Goal: Task Accomplishment & Management: Use online tool/utility

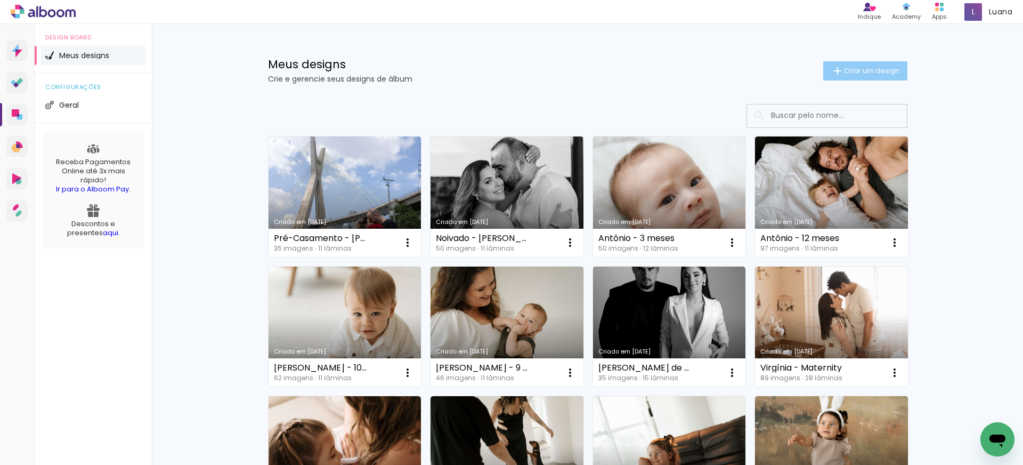
click at [879, 77] on paper-button "Criar um design" at bounding box center [865, 70] width 84 height 19
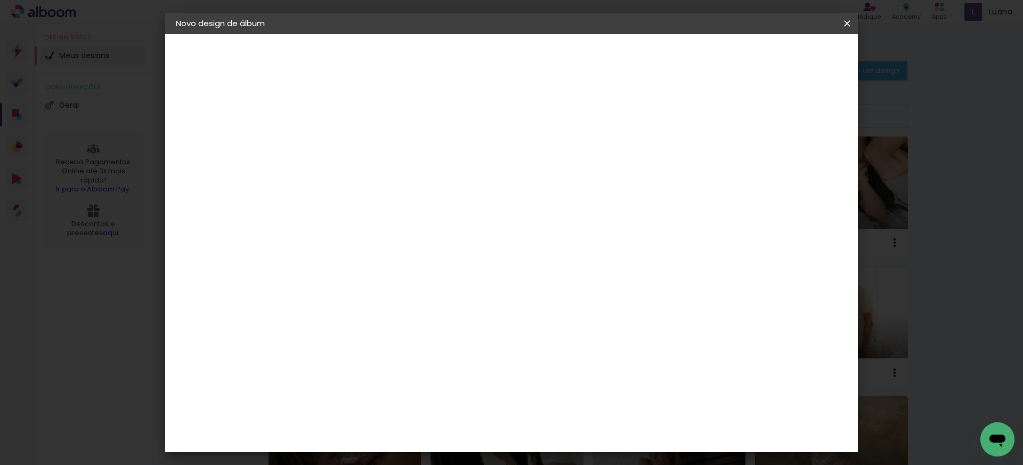
click at [350, 148] on input at bounding box center [350, 143] width 0 height 17
type input "Casamento - [PERSON_NAME]"
type paper-input "Casamento - [PERSON_NAME]"
click at [459, 58] on paper-button "Avançar" at bounding box center [433, 56] width 52 height 18
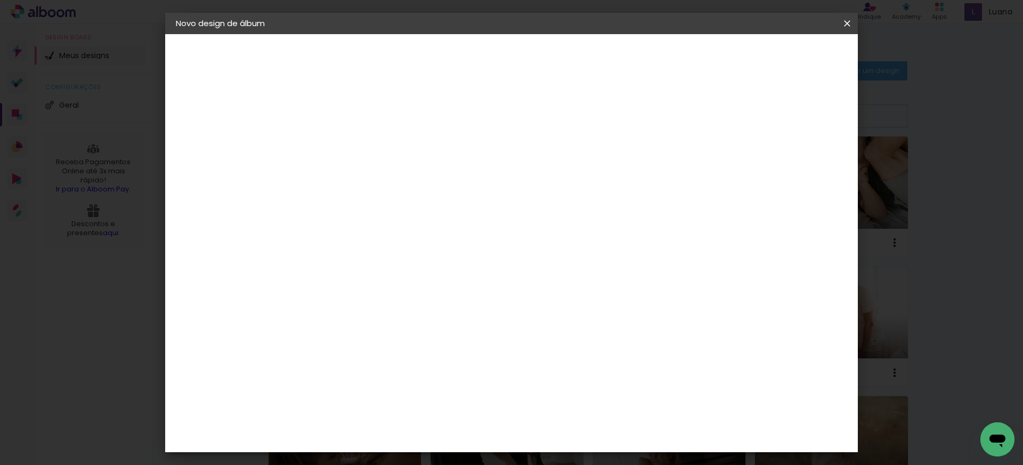
click at [369, 347] on div "Go image" at bounding box center [356, 355] width 26 height 17
click at [0, 0] on slot "Avançar" at bounding box center [0, 0] width 0 height 0
click at [392, 177] on input "text" at bounding box center [371, 185] width 42 height 17
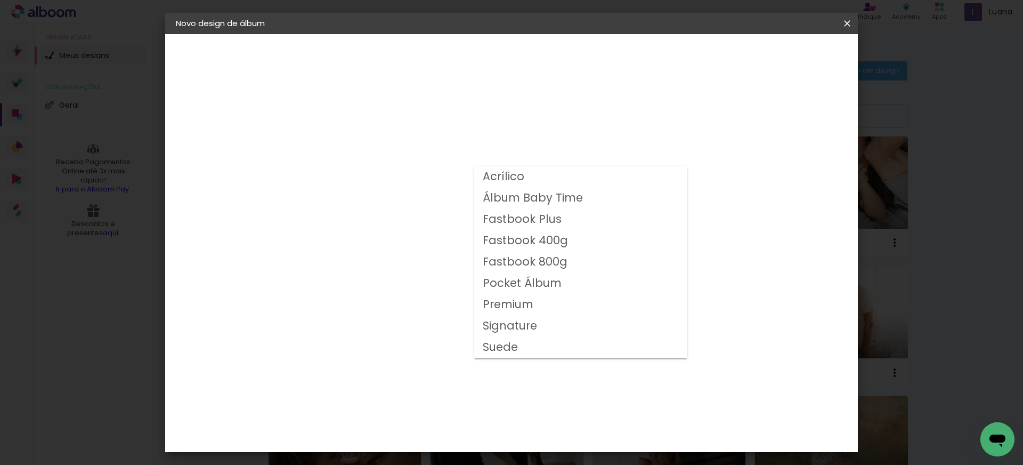
click at [0, 0] on slot "Fastbook 800g" at bounding box center [0, 0] width 0 height 0
type input "Fastbook 800g"
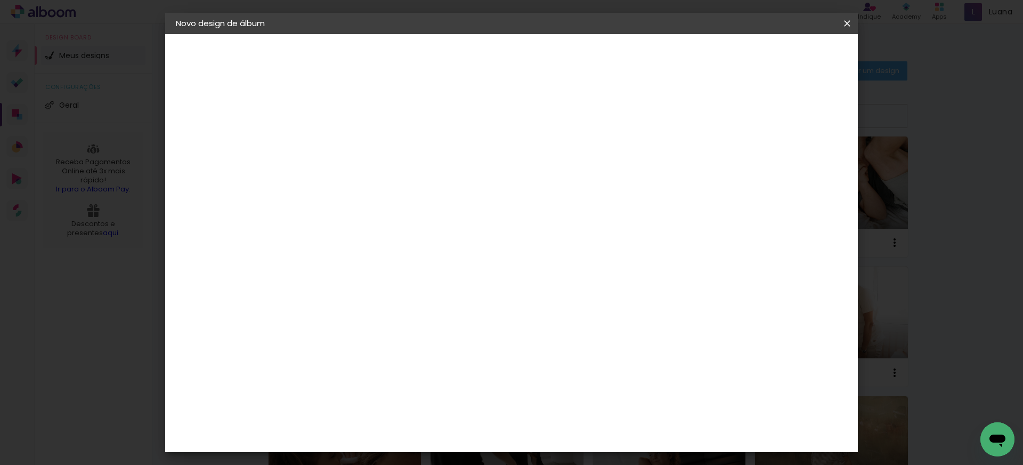
scroll to position [120, 0]
click at [459, 61] on header "Modelo Escolha o modelo do álbum. Voltar Avançar" at bounding box center [422, 65] width 236 height 63
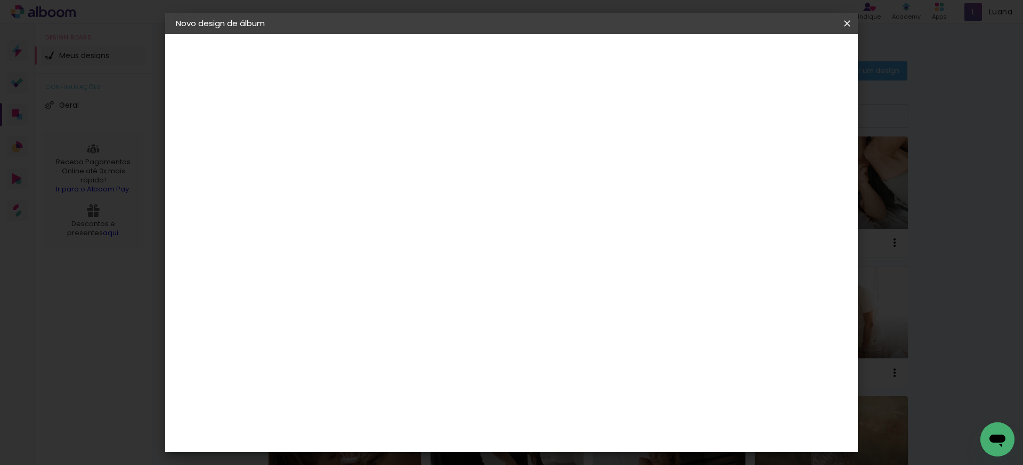
click at [422, 164] on span "30 × 25" at bounding box center [398, 178] width 50 height 28
click at [422, 208] on span "40 × 30" at bounding box center [398, 222] width 50 height 28
click at [524, 49] on paper-button "Avançar" at bounding box center [498, 56] width 52 height 18
click at [789, 56] on span "Iniciar design" at bounding box center [764, 56] width 48 height 7
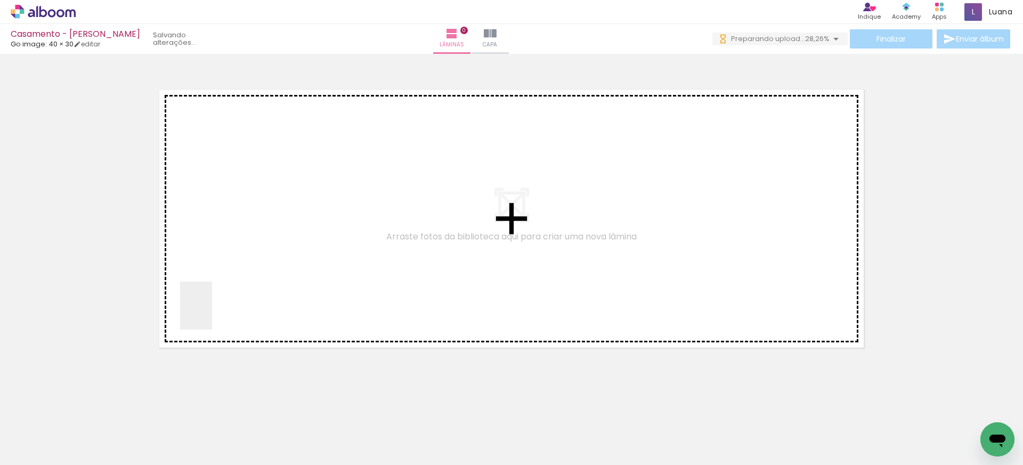
click at [212, 314] on quentale-workspace at bounding box center [511, 232] width 1023 height 465
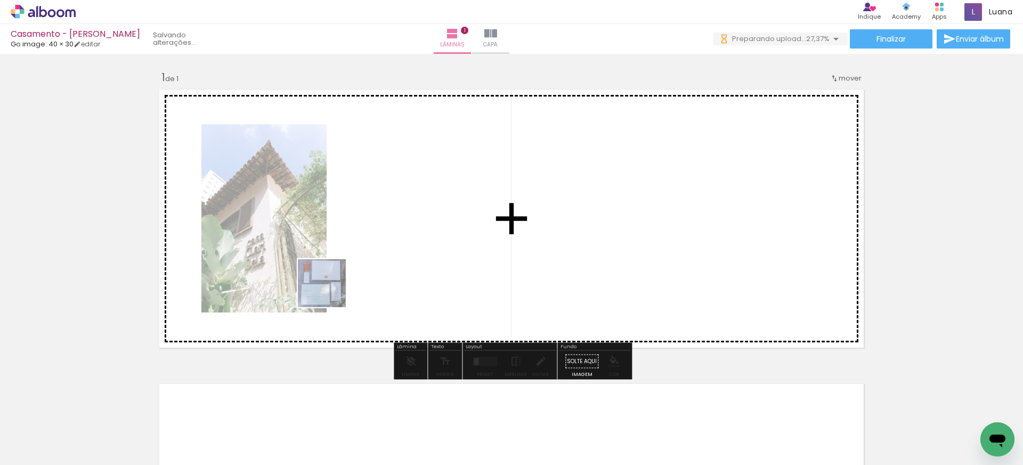
drag, startPoint x: 167, startPoint y: 437, endPoint x: 347, endPoint y: 278, distance: 240.5
click at [347, 278] on quentale-workspace at bounding box center [511, 232] width 1023 height 465
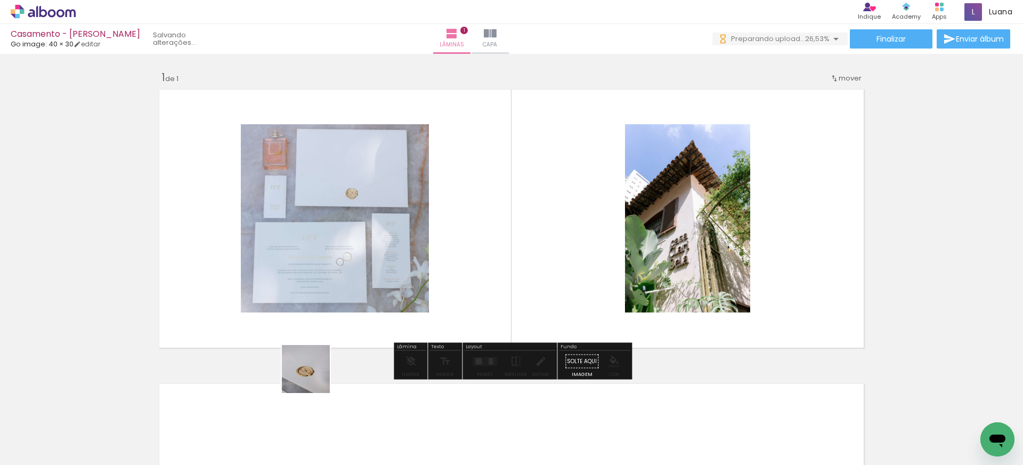
click at [451, 266] on quentale-workspace at bounding box center [511, 232] width 1023 height 465
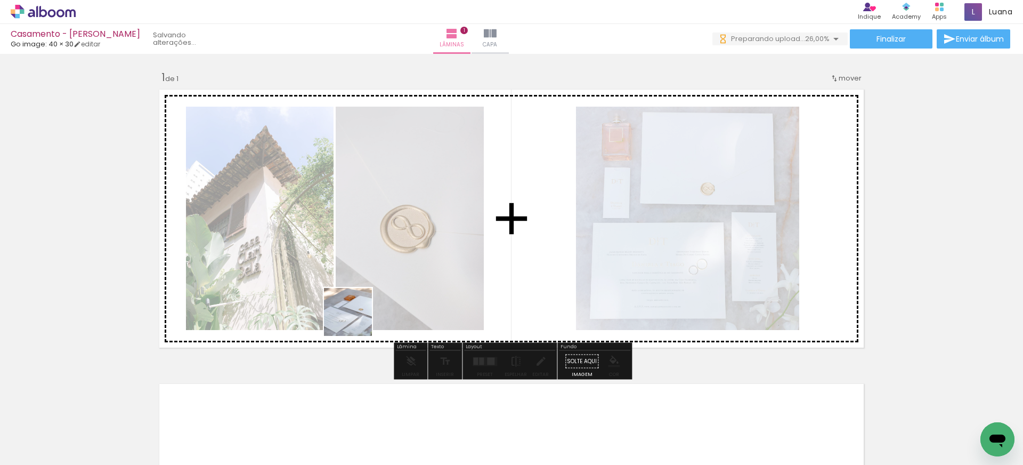
drag, startPoint x: 287, startPoint y: 442, endPoint x: 352, endPoint y: 318, distance: 140.2
click at [356, 319] on quentale-workspace at bounding box center [511, 232] width 1023 height 465
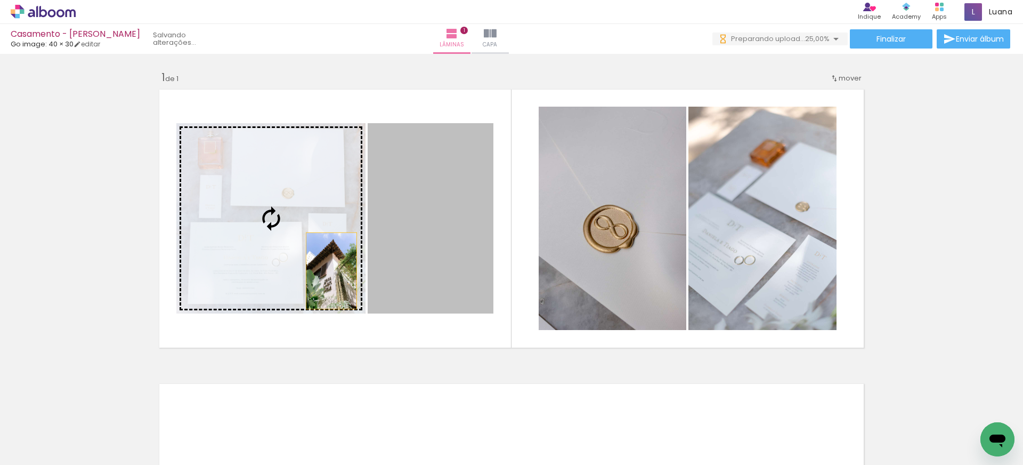
drag, startPoint x: 439, startPoint y: 271, endPoint x: 331, endPoint y: 271, distance: 107.7
click at [0, 0] on slot at bounding box center [0, 0] width 0 height 0
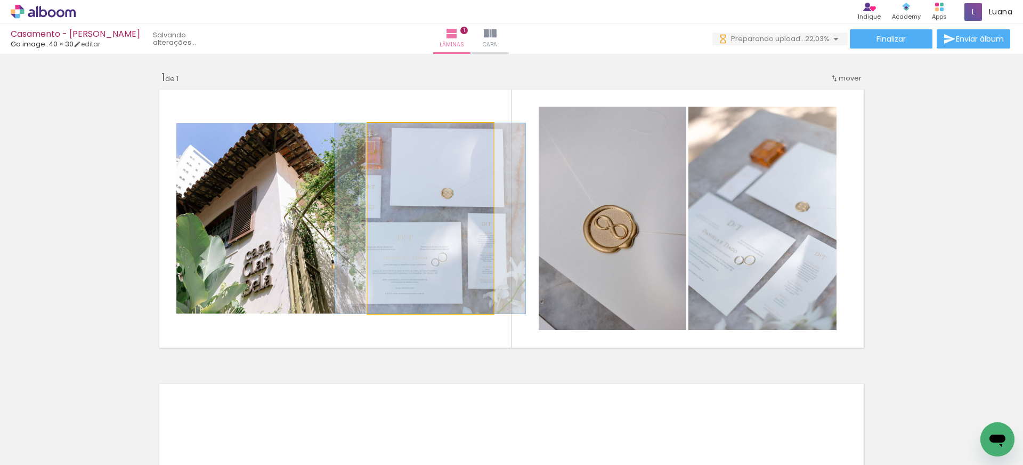
drag, startPoint x: 454, startPoint y: 265, endPoint x: 314, endPoint y: 247, distance: 140.3
click at [0, 0] on slot at bounding box center [0, 0] width 0 height 0
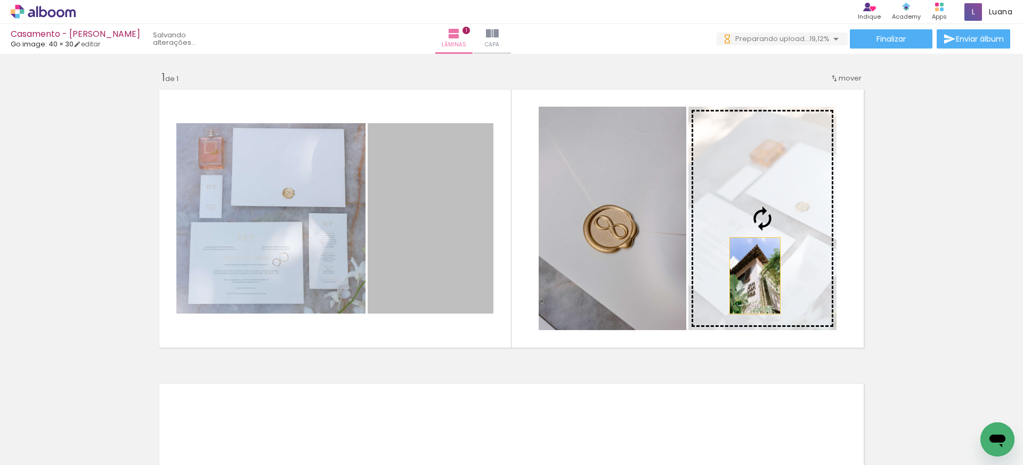
drag, startPoint x: 543, startPoint y: 290, endPoint x: 755, endPoint y: 276, distance: 213.2
click at [0, 0] on slot at bounding box center [0, 0] width 0 height 0
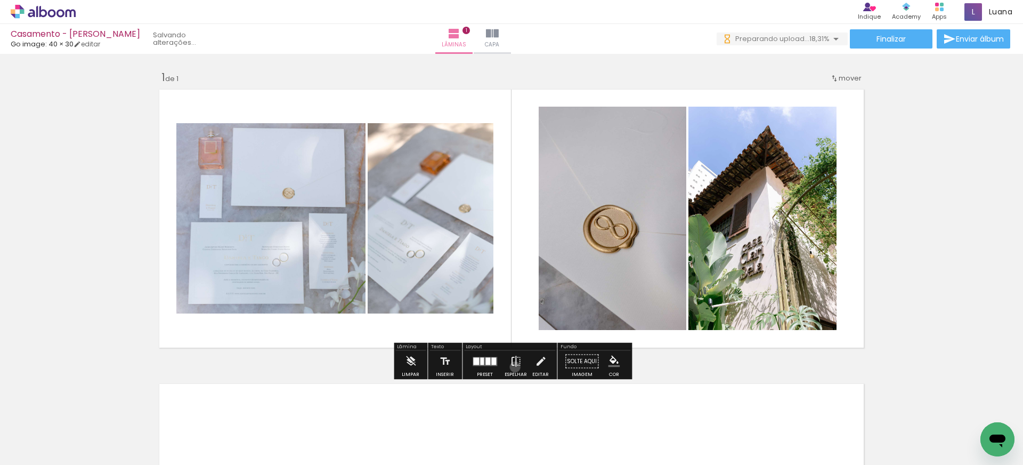
click at [513, 367] on iron-icon at bounding box center [516, 361] width 12 height 21
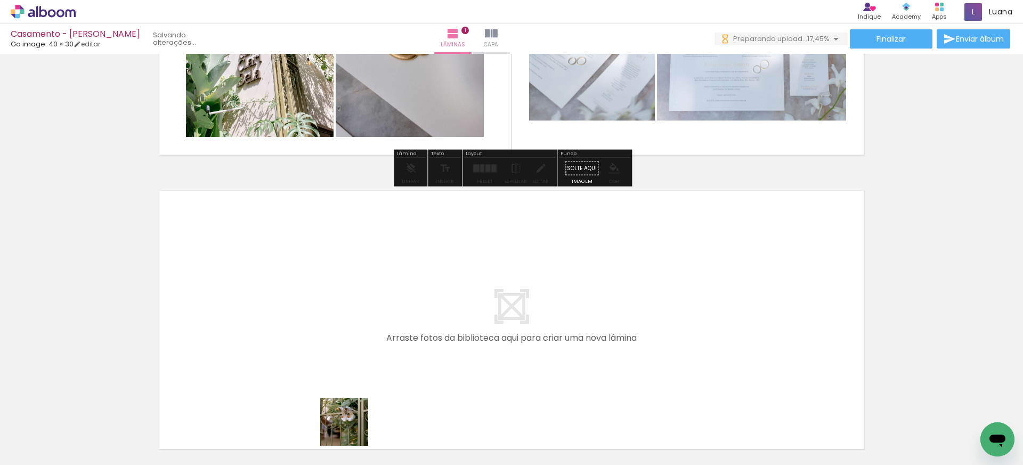
drag, startPoint x: 352, startPoint y: 430, endPoint x: 390, endPoint y: 429, distance: 37.8
click at [301, 335] on quentale-workspace at bounding box center [511, 232] width 1023 height 465
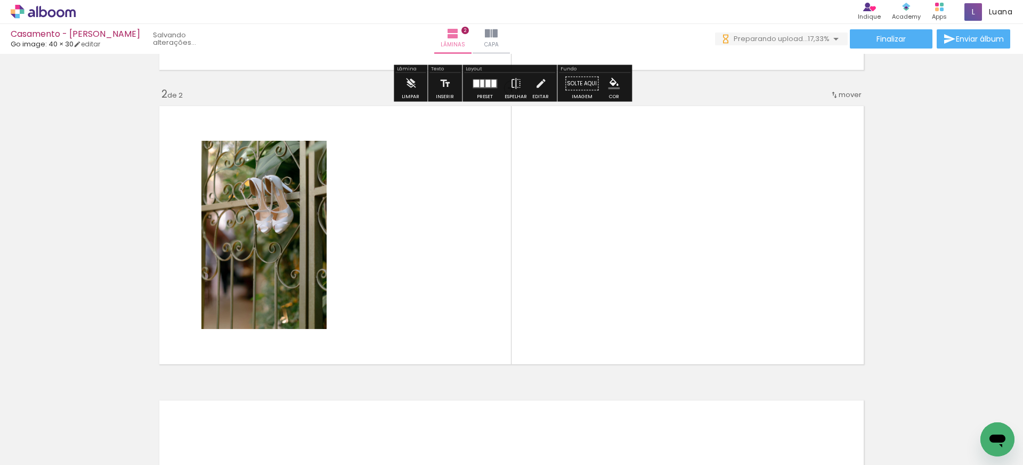
drag, startPoint x: 417, startPoint y: 436, endPoint x: 371, endPoint y: 320, distance: 124.9
click at [371, 320] on quentale-workspace at bounding box center [511, 232] width 1023 height 465
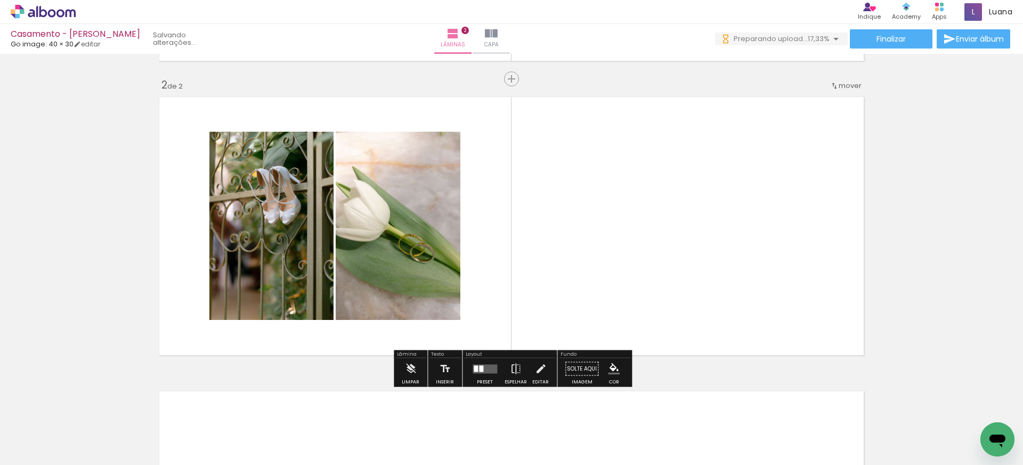
drag, startPoint x: 478, startPoint y: 442, endPoint x: 534, endPoint y: 444, distance: 56.0
click at [455, 285] on quentale-workspace at bounding box center [511, 232] width 1023 height 465
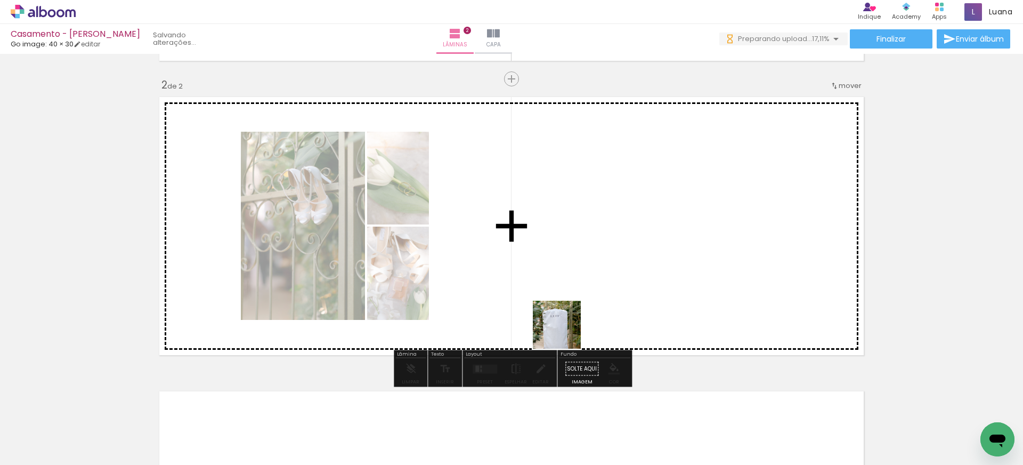
drag, startPoint x: 532, startPoint y: 443, endPoint x: 564, endPoint y: 321, distance: 126.0
click at [565, 321] on quentale-workspace at bounding box center [511, 232] width 1023 height 465
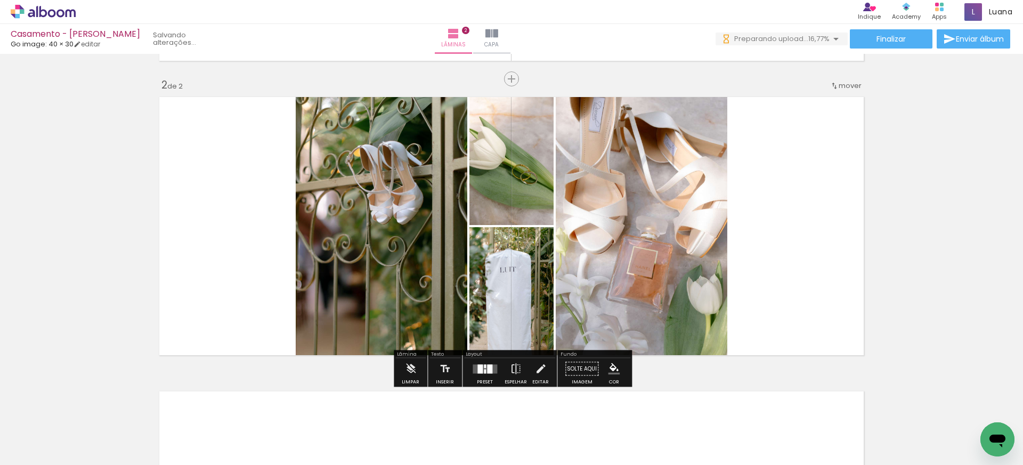
click at [395, 253] on quentale-photo at bounding box center [382, 226] width 172 height 268
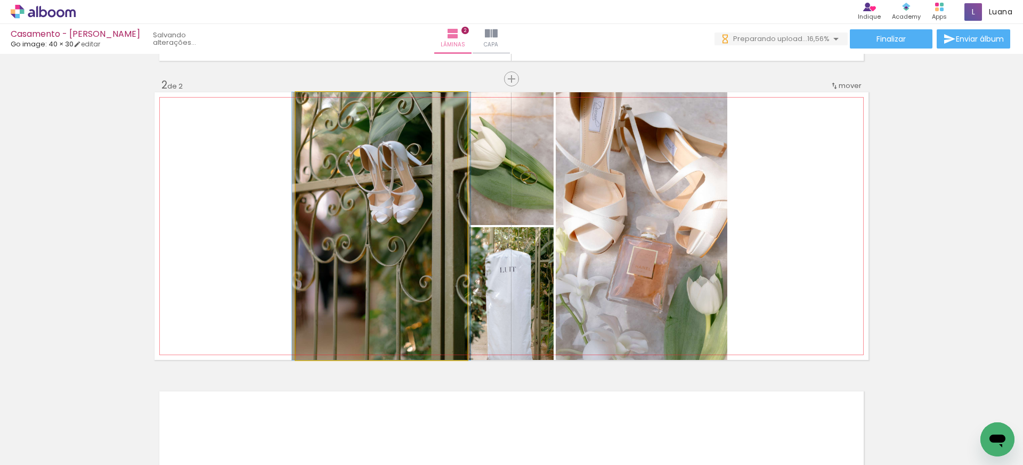
drag, startPoint x: 395, startPoint y: 253, endPoint x: 349, endPoint y: 247, distance: 47.3
click at [395, 253] on album-spread "2 de 2" at bounding box center [512, 226] width 714 height 268
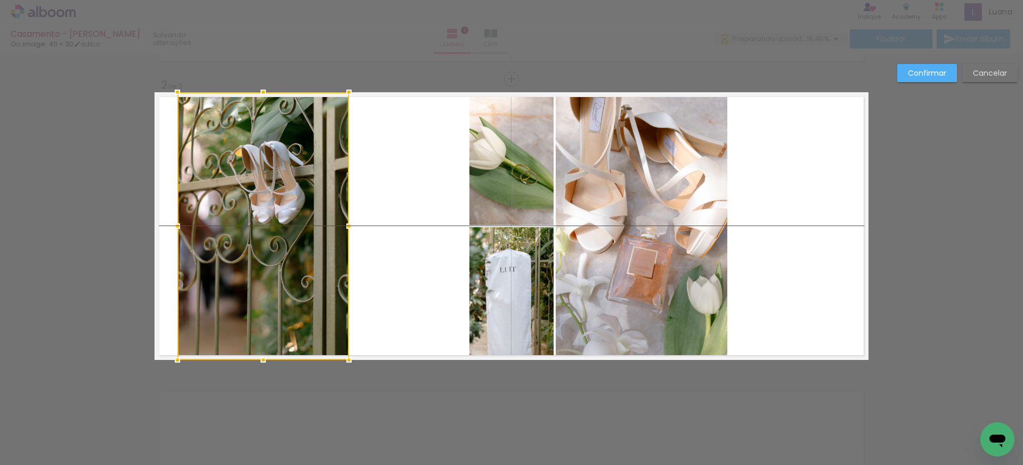
drag, startPoint x: 349, startPoint y: 247, endPoint x: 284, endPoint y: 246, distance: 64.5
click at [284, 246] on div at bounding box center [263, 226] width 172 height 268
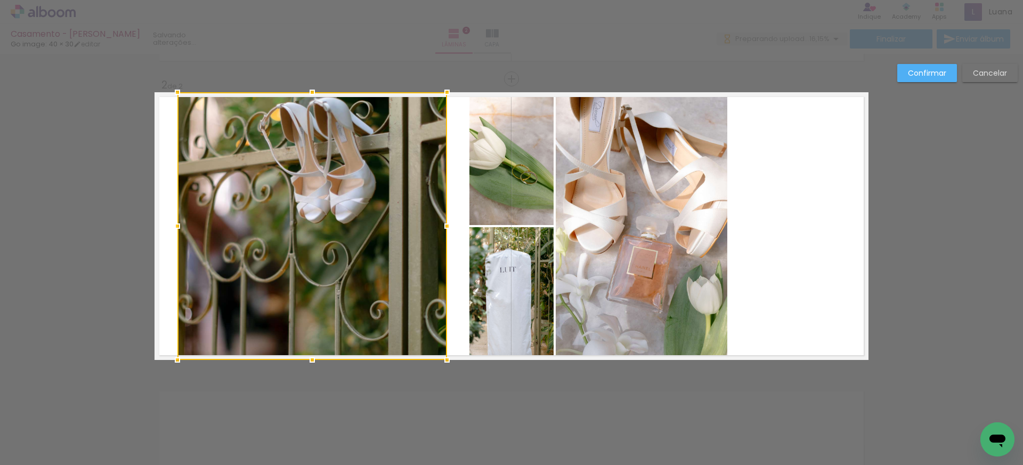
drag, startPoint x: 351, startPoint y: 226, endPoint x: 455, endPoint y: 226, distance: 103.9
click at [444, 225] on div at bounding box center [446, 225] width 21 height 21
click at [458, 226] on quentale-layouter at bounding box center [512, 226] width 714 height 268
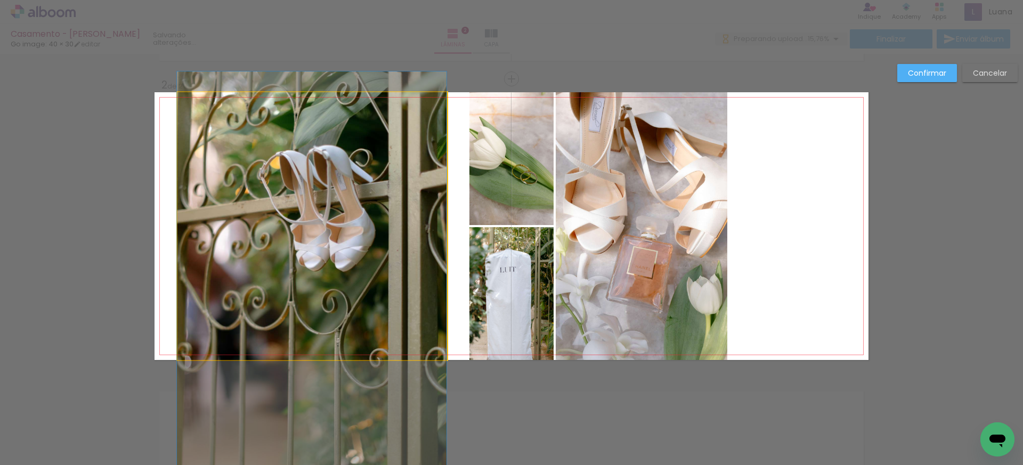
drag, startPoint x: 326, startPoint y: 211, endPoint x: 325, endPoint y: 259, distance: 48.0
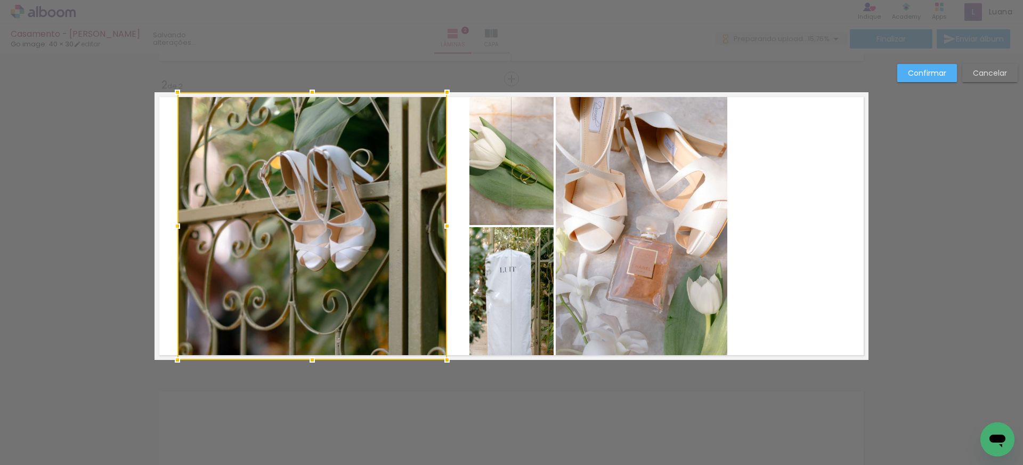
click at [451, 248] on quentale-layouter at bounding box center [512, 226] width 714 height 268
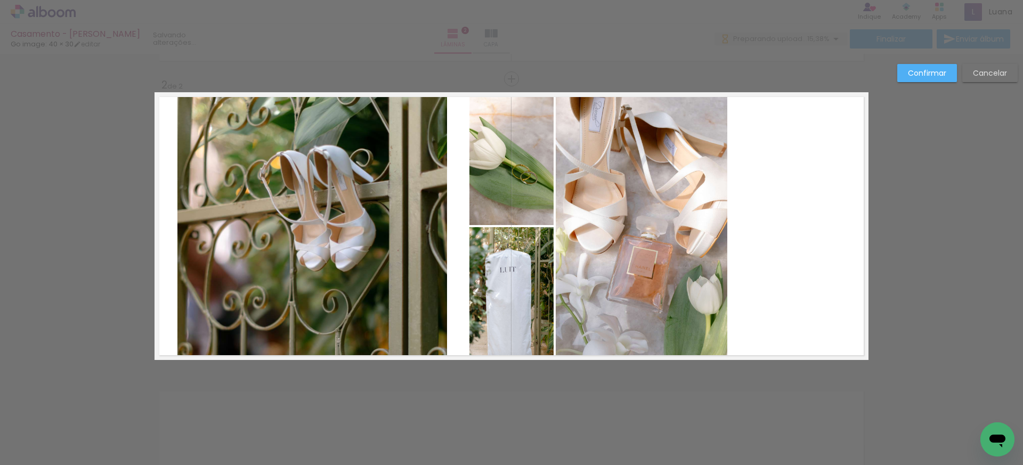
click at [647, 207] on quentale-photo at bounding box center [642, 226] width 172 height 268
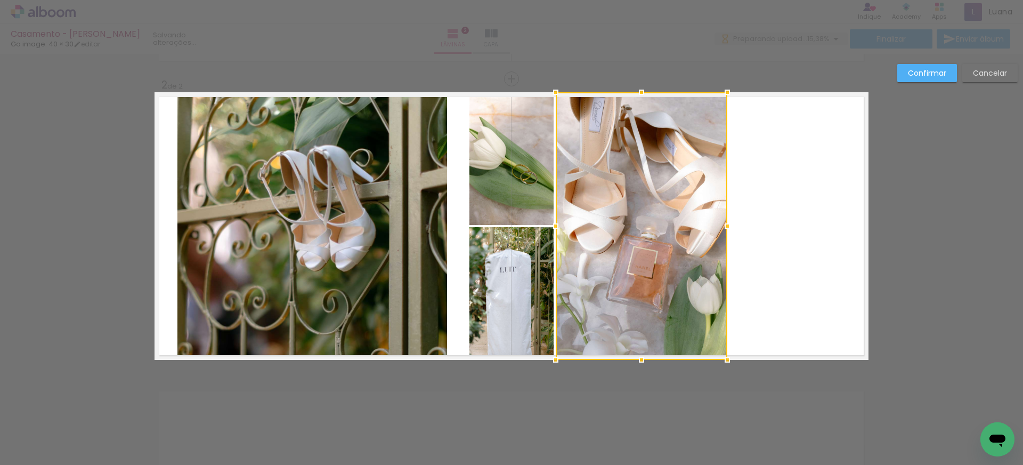
click at [646, 216] on div at bounding box center [642, 226] width 172 height 268
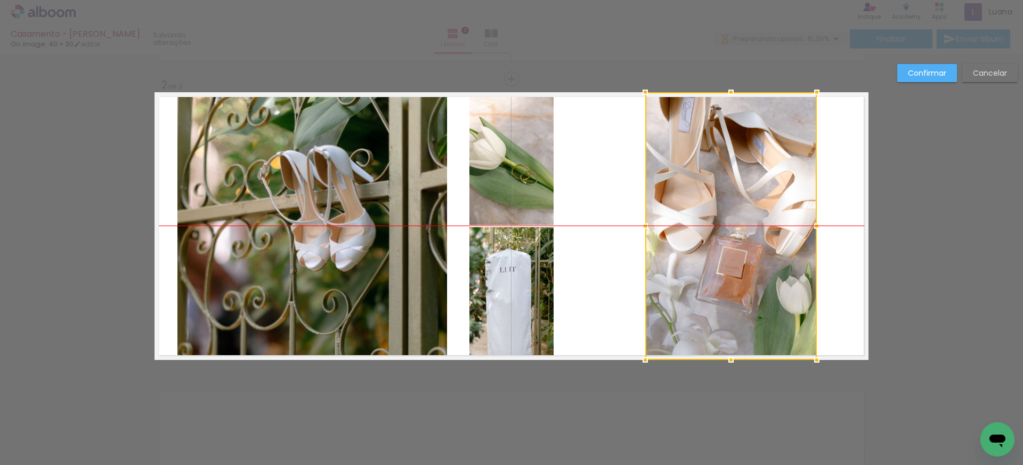
drag, startPoint x: 655, startPoint y: 216, endPoint x: 552, endPoint y: 217, distance: 102.9
click at [743, 216] on div at bounding box center [731, 226] width 172 height 268
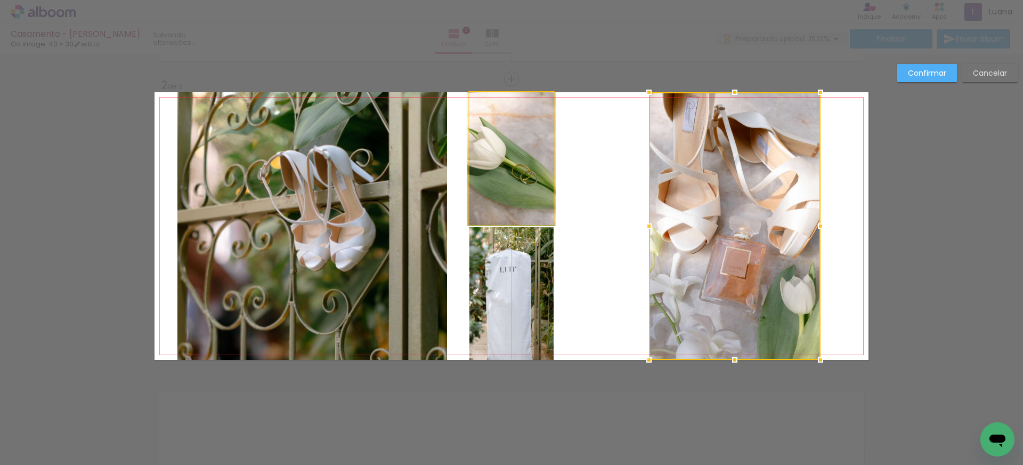
click at [534, 207] on quentale-photo at bounding box center [512, 158] width 84 height 133
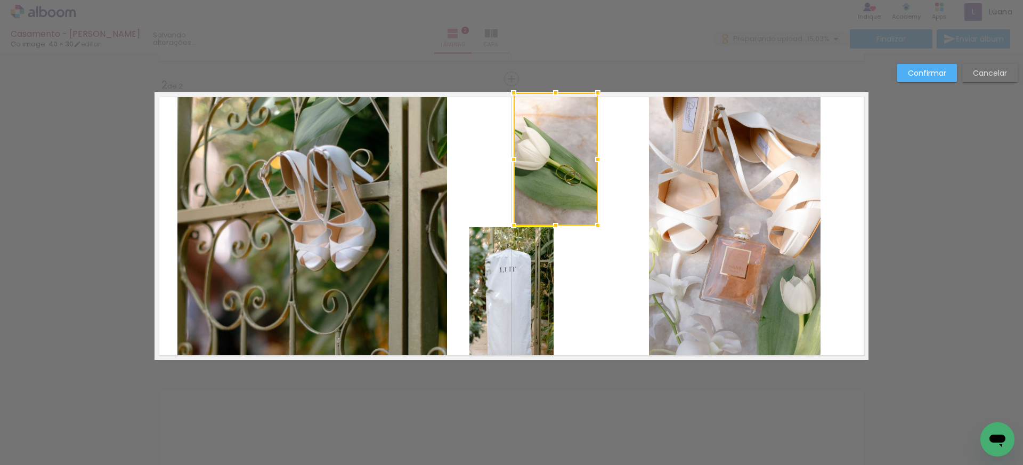
drag, startPoint x: 531, startPoint y: 204, endPoint x: 573, endPoint y: 204, distance: 41.6
click at [573, 204] on div at bounding box center [556, 159] width 84 height 133
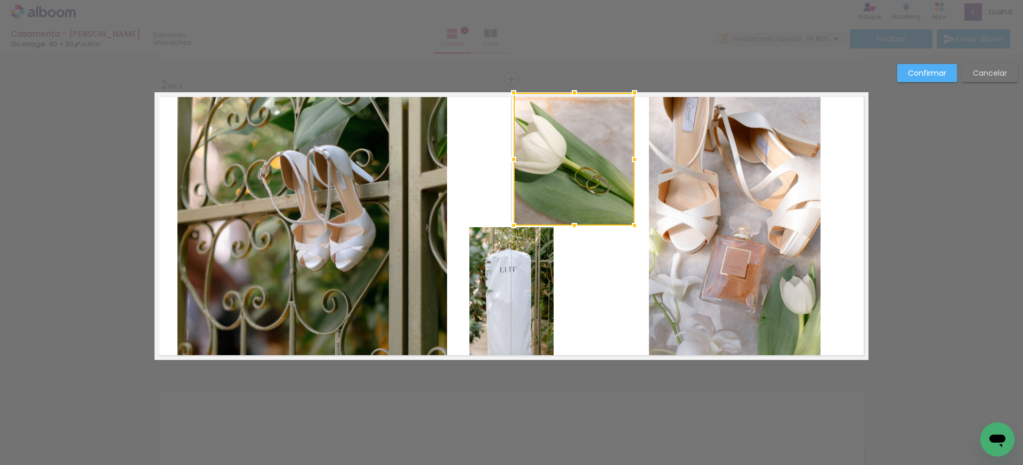
drag, startPoint x: 598, startPoint y: 161, endPoint x: 635, endPoint y: 160, distance: 36.8
click at [635, 160] on div at bounding box center [634, 159] width 21 height 21
click at [537, 279] on quentale-photo at bounding box center [512, 293] width 84 height 133
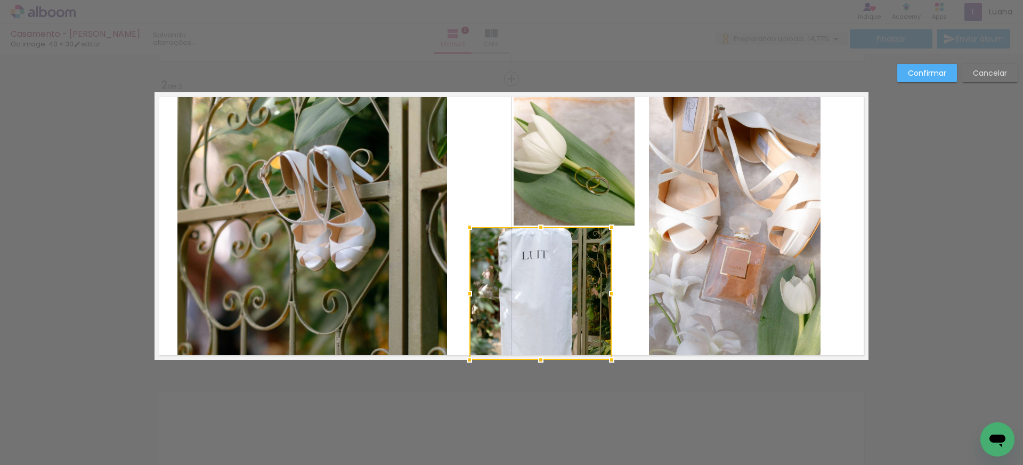
drag, startPoint x: 554, startPoint y: 293, endPoint x: 614, endPoint y: 296, distance: 59.8
click at [612, 295] on div at bounding box center [611, 293] width 21 height 21
click at [621, 295] on div at bounding box center [611, 293] width 21 height 21
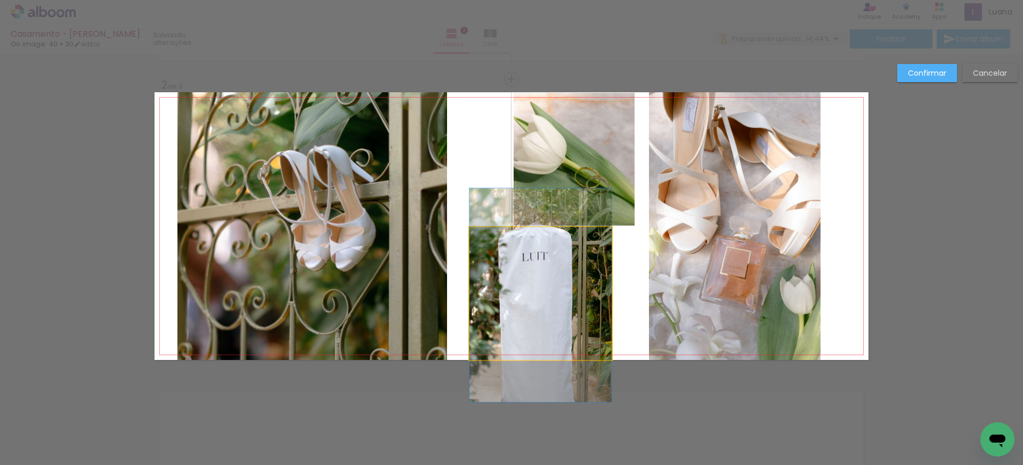
drag, startPoint x: 569, startPoint y: 293, endPoint x: 601, endPoint y: 294, distance: 31.5
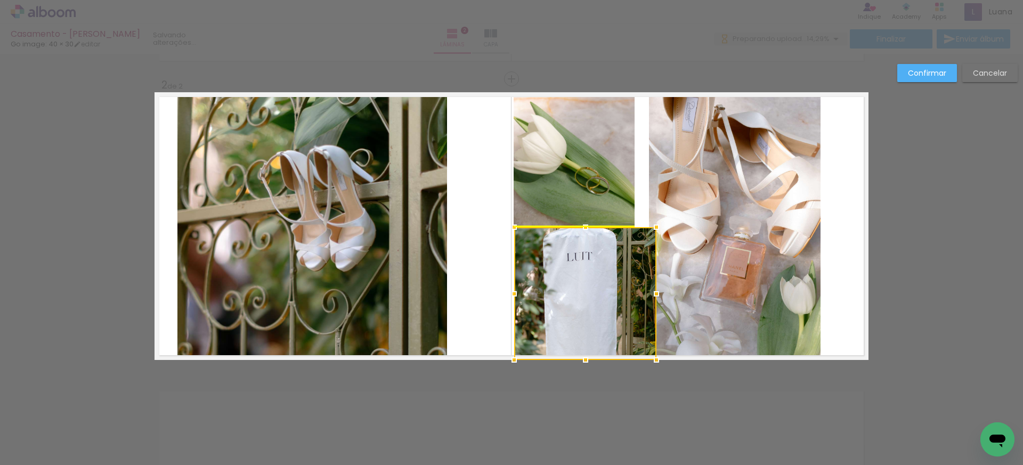
drag, startPoint x: 570, startPoint y: 295, endPoint x: 615, endPoint y: 295, distance: 44.8
click at [615, 295] on div at bounding box center [585, 293] width 142 height 133
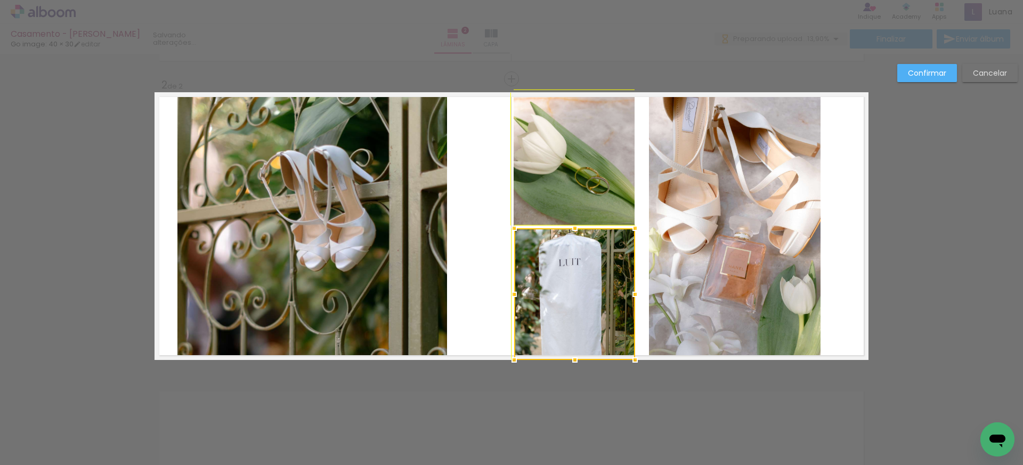
drag, startPoint x: 656, startPoint y: 227, endPoint x: 642, endPoint y: 234, distance: 16.0
click at [642, 234] on div at bounding box center [635, 227] width 21 height 21
click at [644, 250] on quentale-layouter at bounding box center [512, 226] width 714 height 268
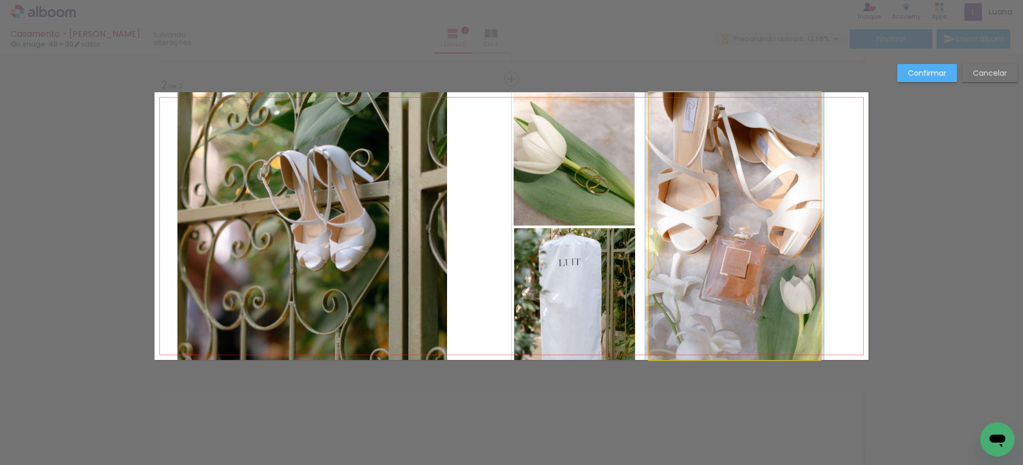
click at [732, 250] on quentale-photo at bounding box center [735, 226] width 172 height 268
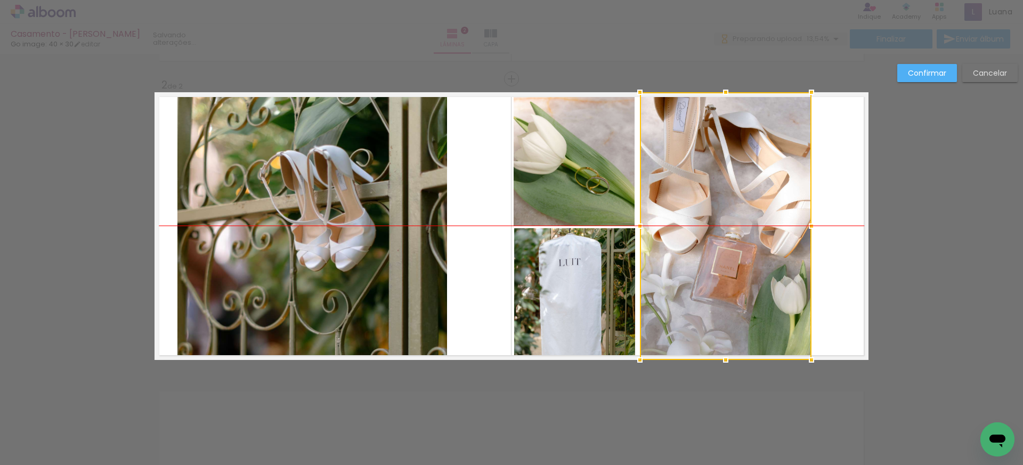
drag, startPoint x: 732, startPoint y: 250, endPoint x: 724, endPoint y: 251, distance: 8.6
click at [724, 251] on div at bounding box center [726, 226] width 172 height 268
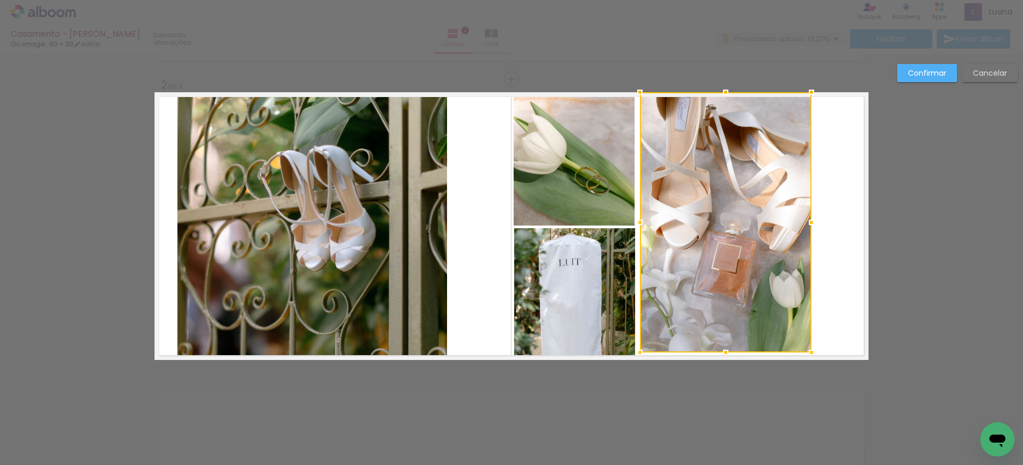
drag, startPoint x: 727, startPoint y: 359, endPoint x: 724, endPoint y: 351, distance: 8.6
click at [727, 351] on div at bounding box center [725, 352] width 21 height 21
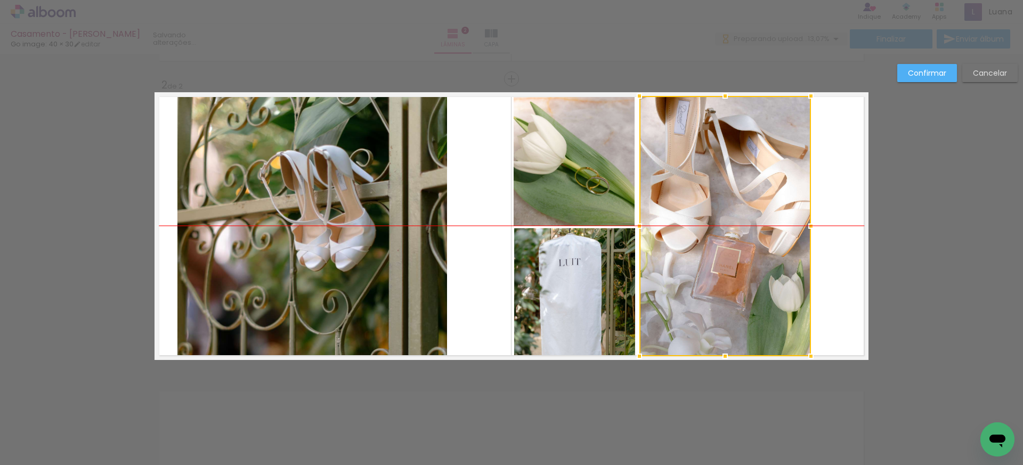
click at [714, 278] on div at bounding box center [726, 226] width 172 height 260
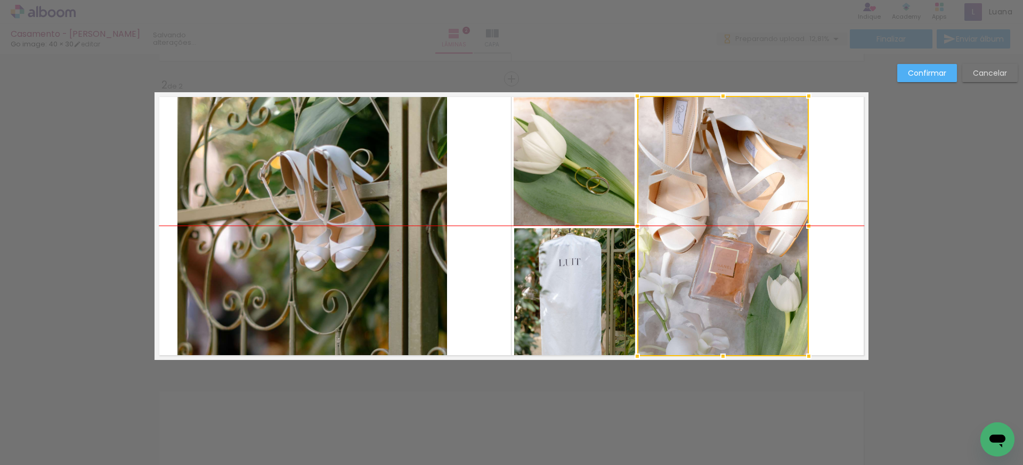
click at [711, 278] on div at bounding box center [723, 226] width 172 height 260
click at [844, 258] on quentale-layouter at bounding box center [512, 226] width 714 height 268
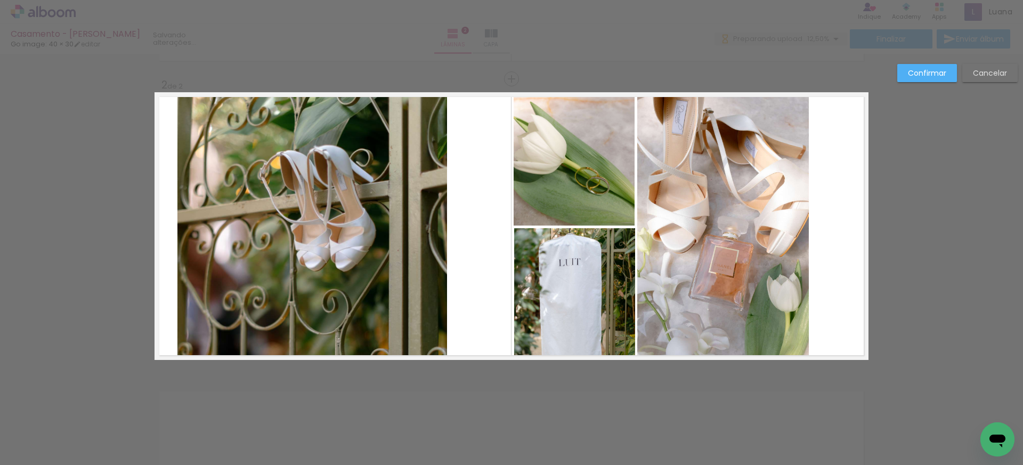
click at [710, 234] on album-spread "2 de 2" at bounding box center [512, 226] width 714 height 268
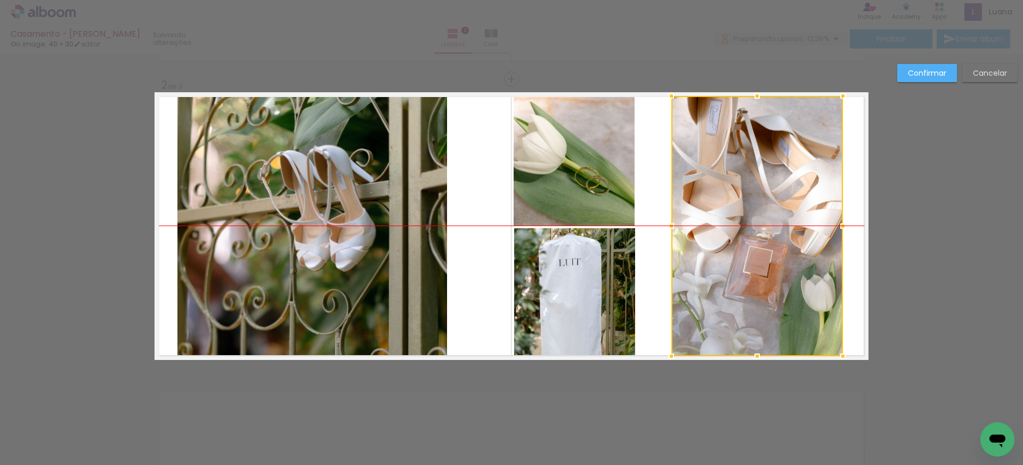
drag, startPoint x: 717, startPoint y: 234, endPoint x: 746, endPoint y: 234, distance: 28.8
click at [746, 234] on div at bounding box center [758, 226] width 172 height 260
click at [562, 193] on quentale-photo at bounding box center [574, 159] width 121 height 133
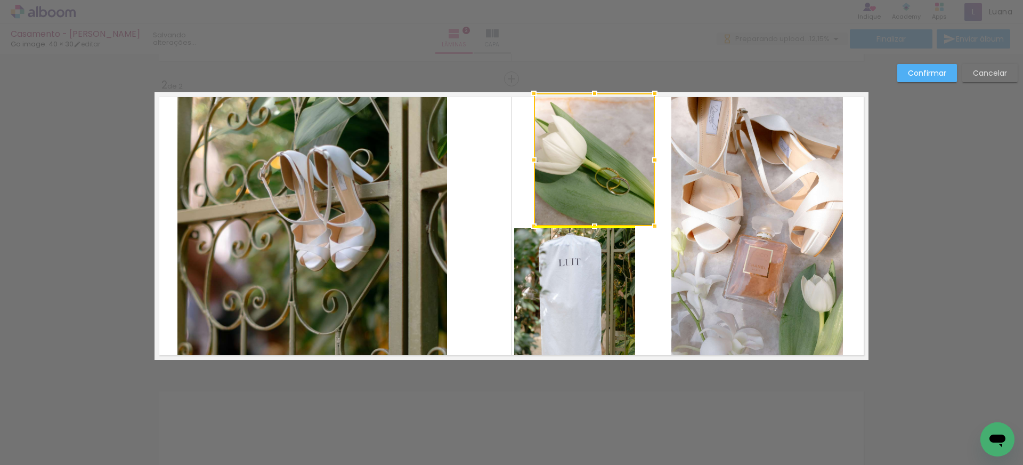
drag, startPoint x: 563, startPoint y: 186, endPoint x: 583, endPoint y: 185, distance: 19.7
click at [583, 185] on div at bounding box center [594, 159] width 121 height 133
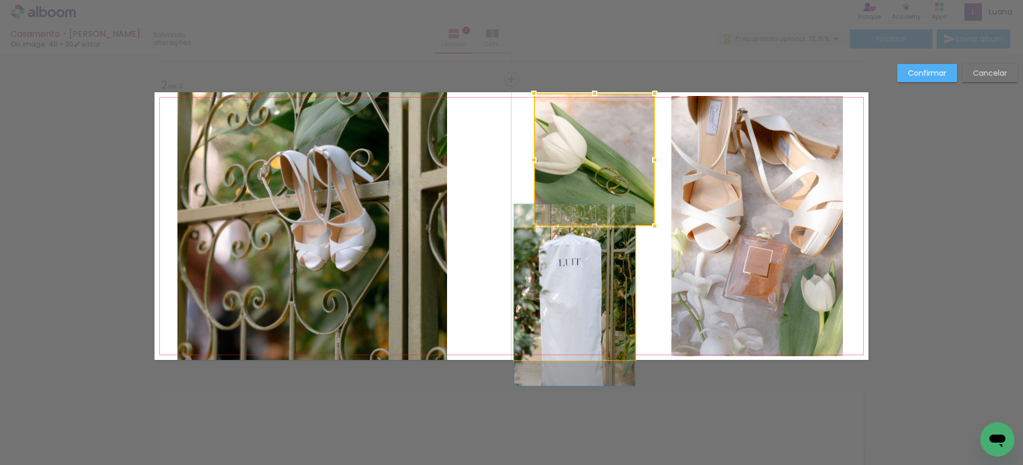
click at [584, 262] on album-spread "2 de 2" at bounding box center [512, 226] width 714 height 268
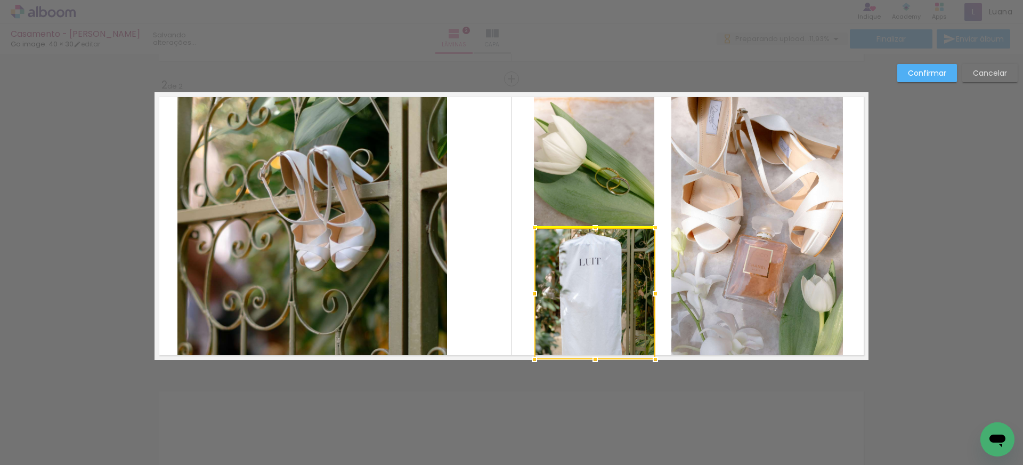
drag, startPoint x: 589, startPoint y: 296, endPoint x: 610, endPoint y: 296, distance: 20.3
click at [610, 296] on div at bounding box center [595, 294] width 121 height 132
click at [661, 190] on quentale-layouter at bounding box center [512, 226] width 714 height 268
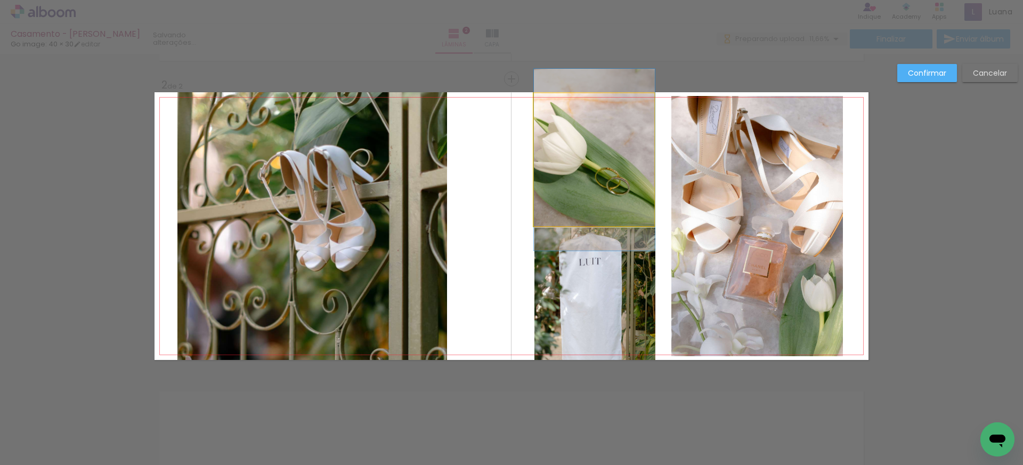
click at [606, 179] on quentale-photo at bounding box center [594, 159] width 121 height 133
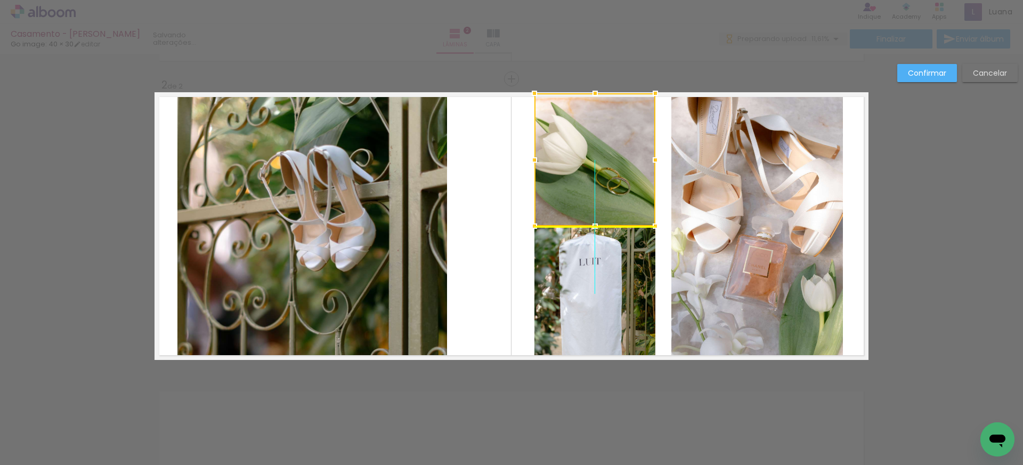
click at [606, 175] on div at bounding box center [595, 159] width 121 height 133
click at [663, 182] on quentale-layouter at bounding box center [512, 226] width 714 height 268
click at [719, 213] on quentale-photo at bounding box center [758, 226] width 172 height 260
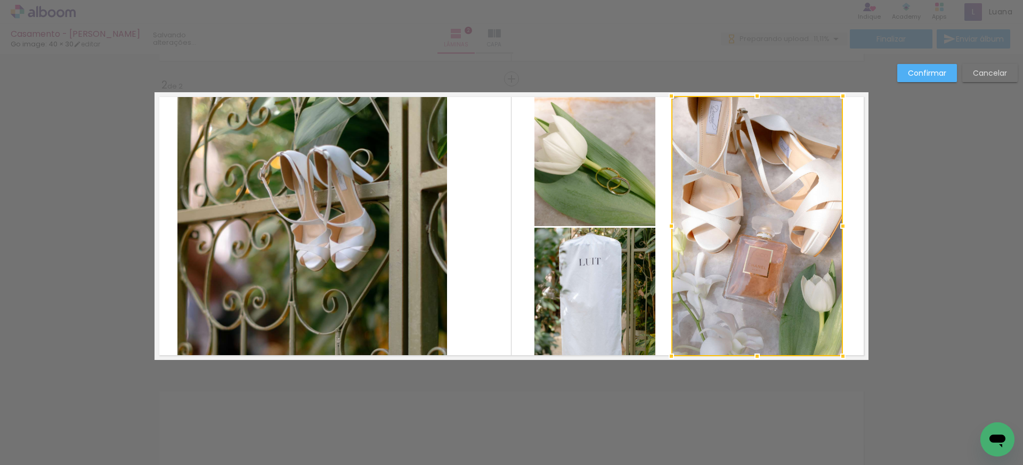
click at [620, 214] on quentale-photo at bounding box center [595, 159] width 121 height 133
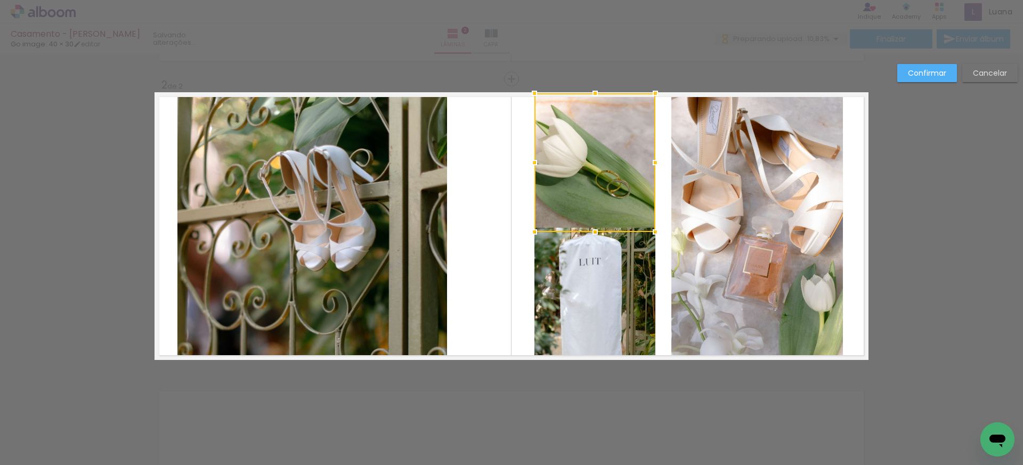
drag, startPoint x: 595, startPoint y: 227, endPoint x: 595, endPoint y: 232, distance: 5.9
click at [595, 232] on div at bounding box center [595, 231] width 21 height 21
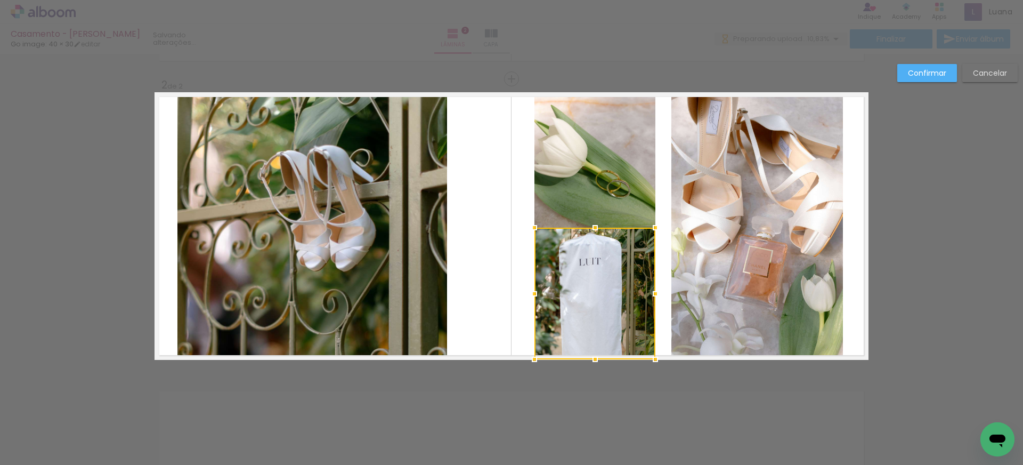
click at [691, 203] on quentale-photo at bounding box center [758, 226] width 172 height 260
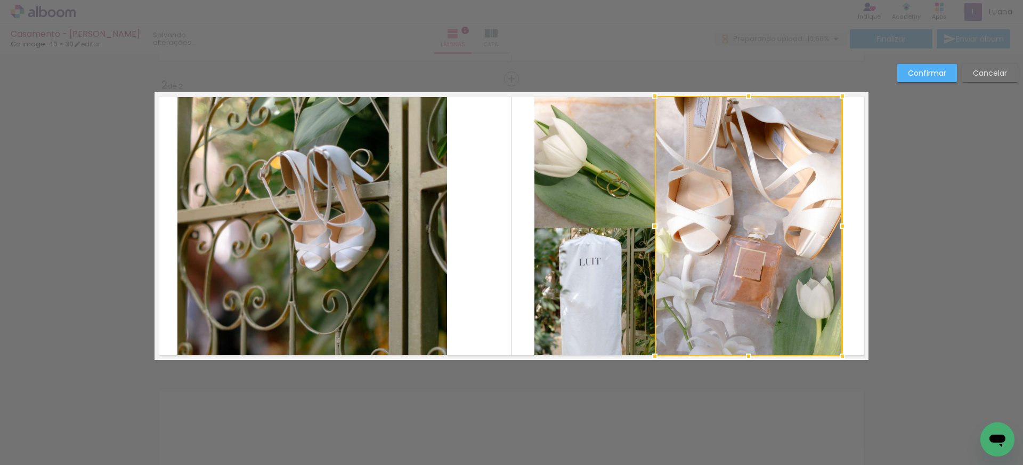
drag, startPoint x: 669, startPoint y: 227, endPoint x: 653, endPoint y: 228, distance: 16.0
click at [653, 228] on div at bounding box center [654, 225] width 21 height 21
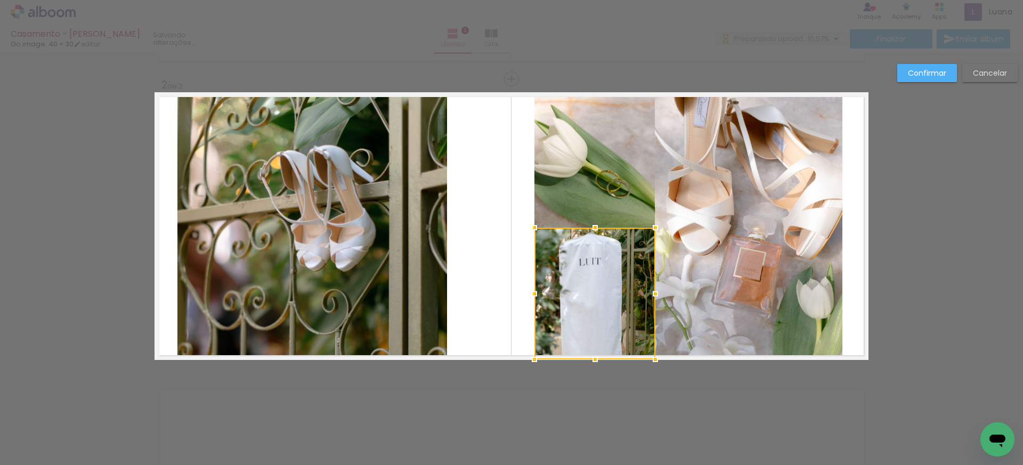
click at [847, 218] on quentale-layouter at bounding box center [512, 226] width 714 height 268
click at [612, 241] on quentale-photo at bounding box center [595, 294] width 121 height 132
click at [607, 262] on div at bounding box center [595, 293] width 121 height 132
click at [674, 227] on quentale-photo at bounding box center [749, 226] width 188 height 260
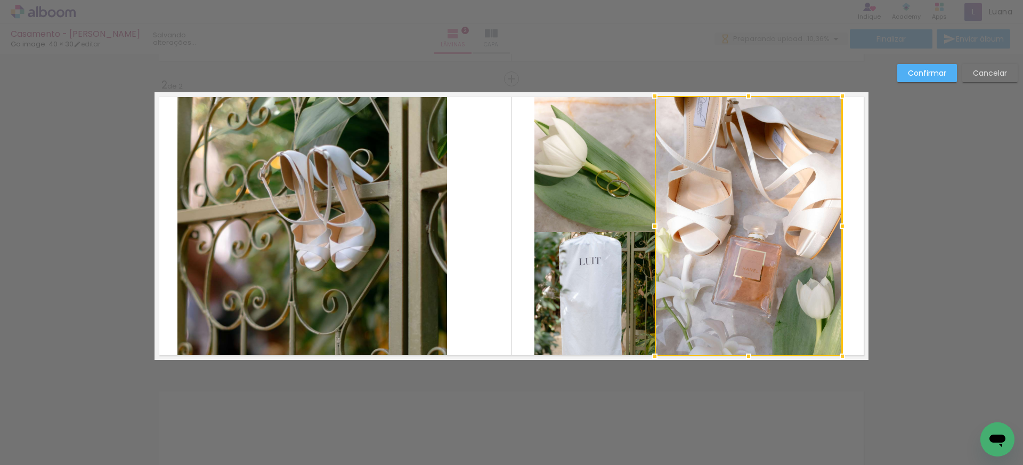
click at [622, 177] on quentale-photo at bounding box center [595, 162] width 121 height 139
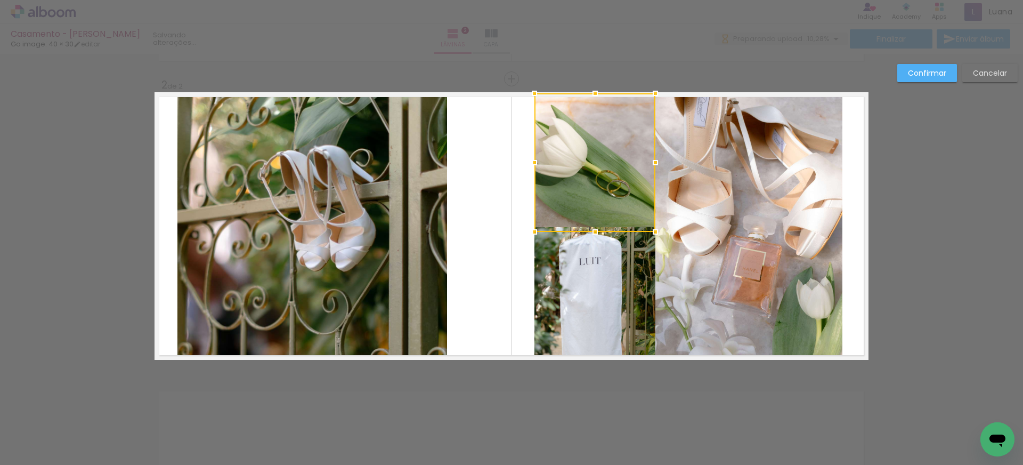
click at [481, 135] on quentale-layouter at bounding box center [512, 226] width 714 height 268
click at [621, 184] on quentale-photo at bounding box center [595, 162] width 121 height 139
drag, startPoint x: 657, startPoint y: 161, endPoint x: 662, endPoint y: 160, distance: 5.4
click at [662, 160] on div at bounding box center [654, 162] width 21 height 21
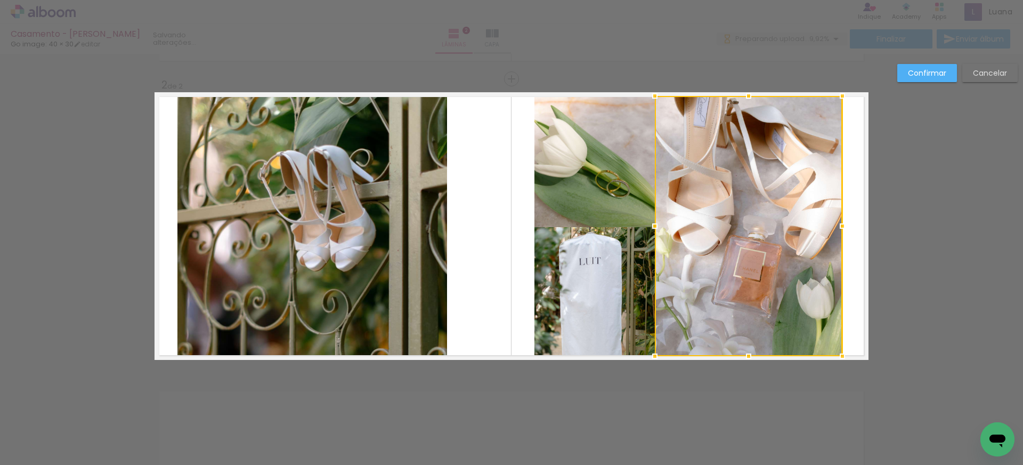
click at [488, 171] on quentale-layouter at bounding box center [512, 226] width 714 height 268
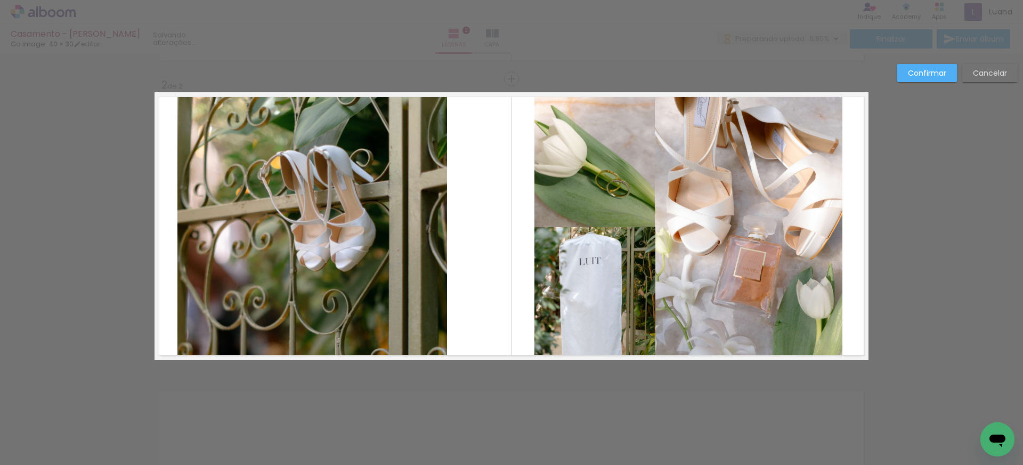
click at [607, 304] on album-spread "2 de 2" at bounding box center [512, 226] width 714 height 268
click at [605, 295] on div at bounding box center [595, 293] width 121 height 132
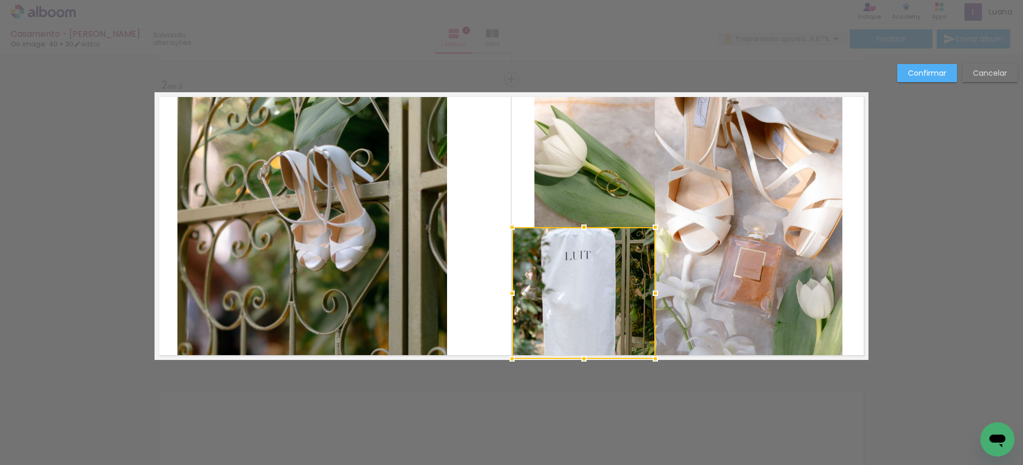
drag, startPoint x: 533, startPoint y: 294, endPoint x: 508, endPoint y: 292, distance: 24.6
click at [506, 294] on div at bounding box center [511, 292] width 21 height 21
click at [597, 149] on quentale-photo at bounding box center [595, 162] width 120 height 139
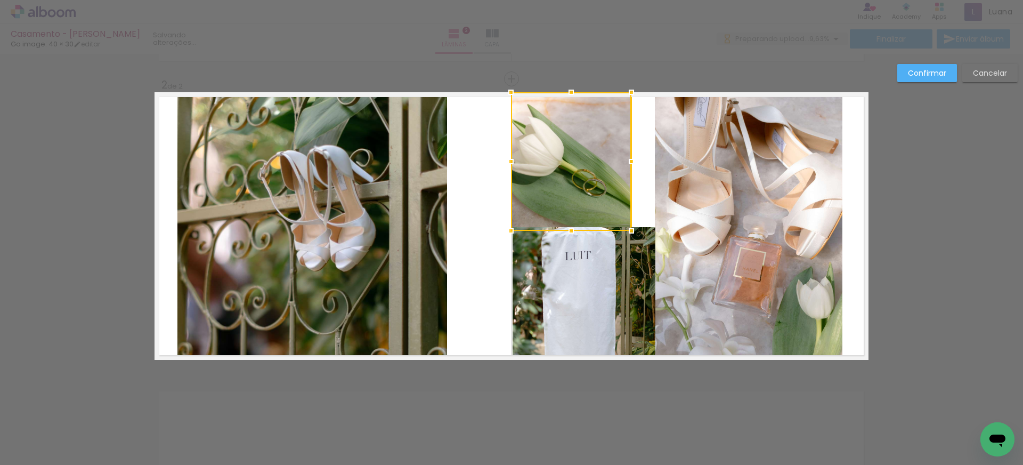
drag, startPoint x: 602, startPoint y: 165, endPoint x: 579, endPoint y: 159, distance: 23.8
click at [579, 159] on div at bounding box center [571, 161] width 120 height 139
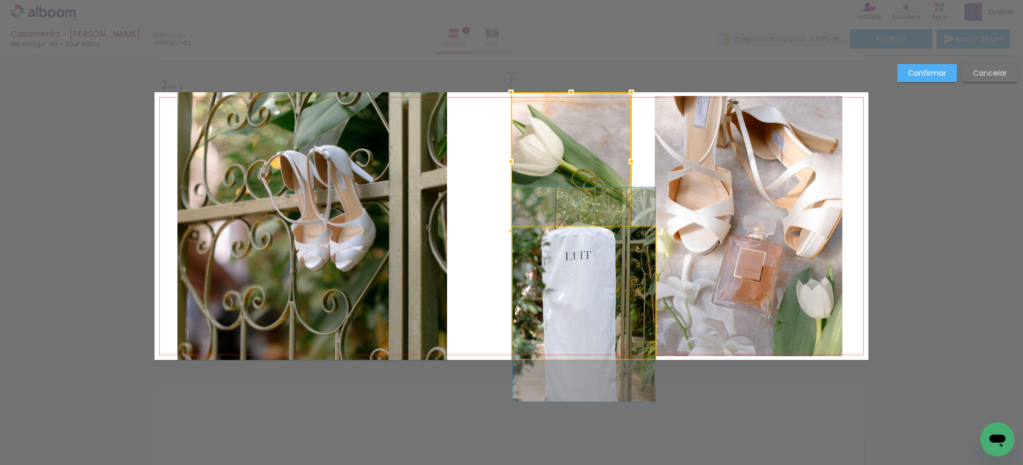
click at [605, 247] on album-spread "2 de 2" at bounding box center [512, 226] width 714 height 268
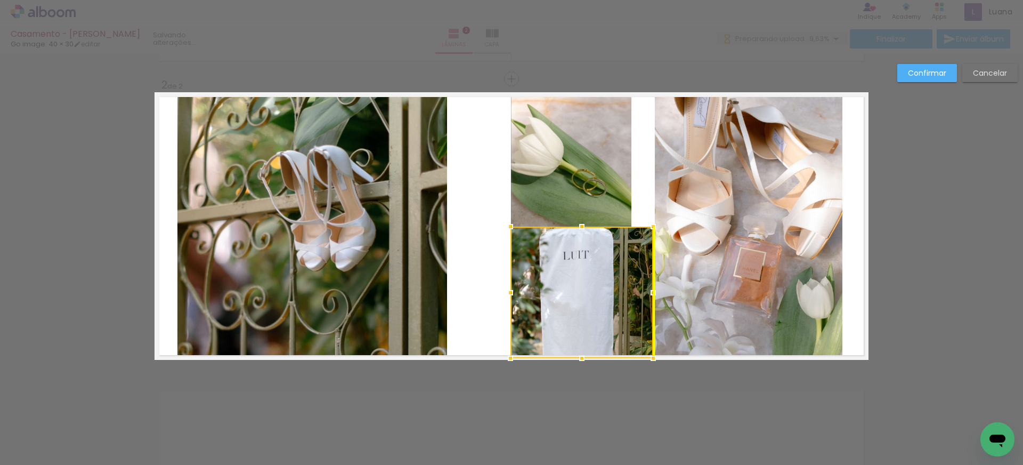
click at [603, 254] on div at bounding box center [582, 293] width 143 height 132
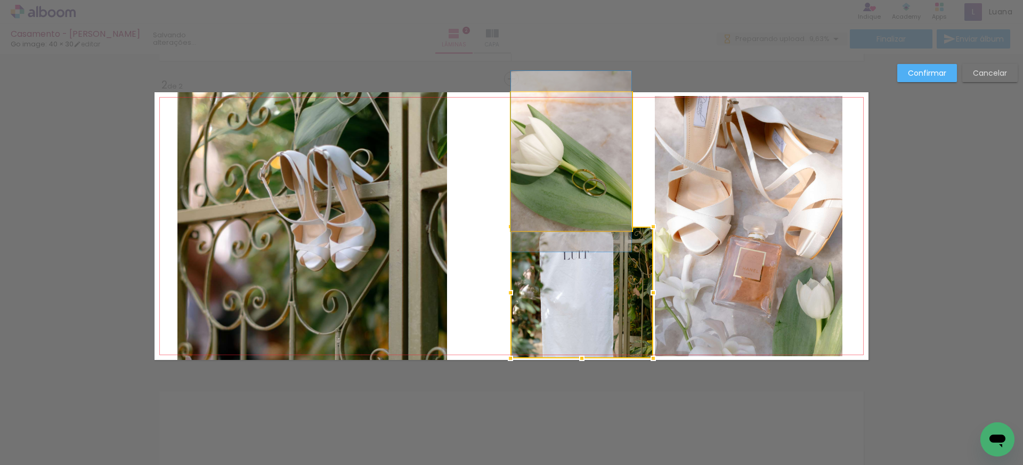
click at [616, 198] on quentale-photo at bounding box center [571, 161] width 120 height 139
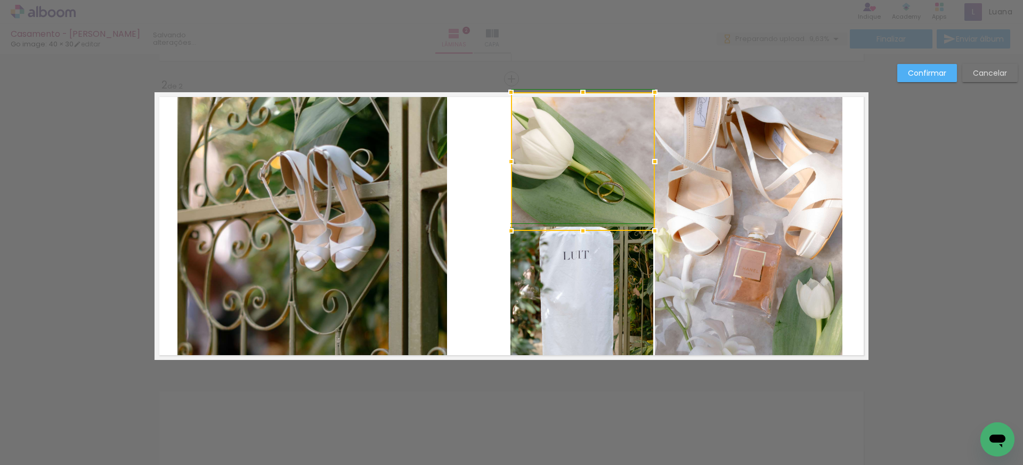
drag, startPoint x: 633, startPoint y: 161, endPoint x: 656, endPoint y: 158, distance: 23.1
click at [656, 158] on div at bounding box center [654, 161] width 21 height 21
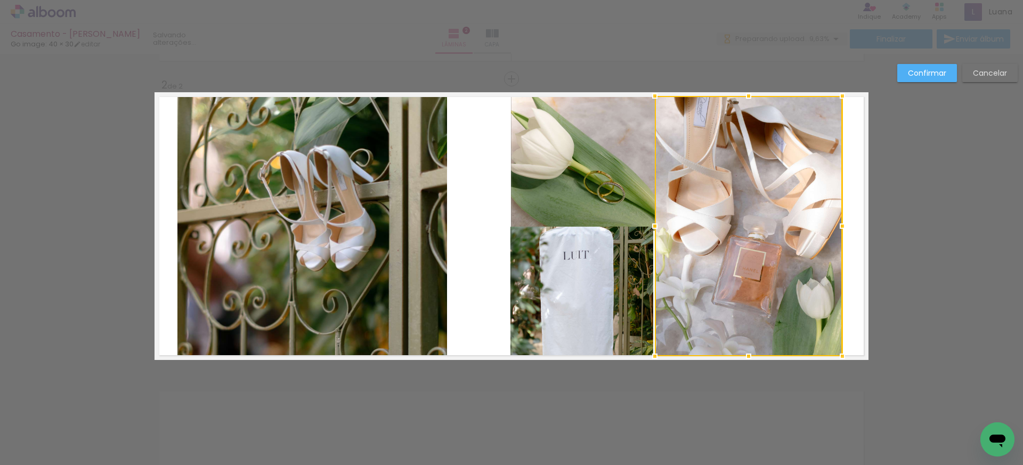
click at [486, 185] on quentale-layouter at bounding box center [512, 226] width 714 height 268
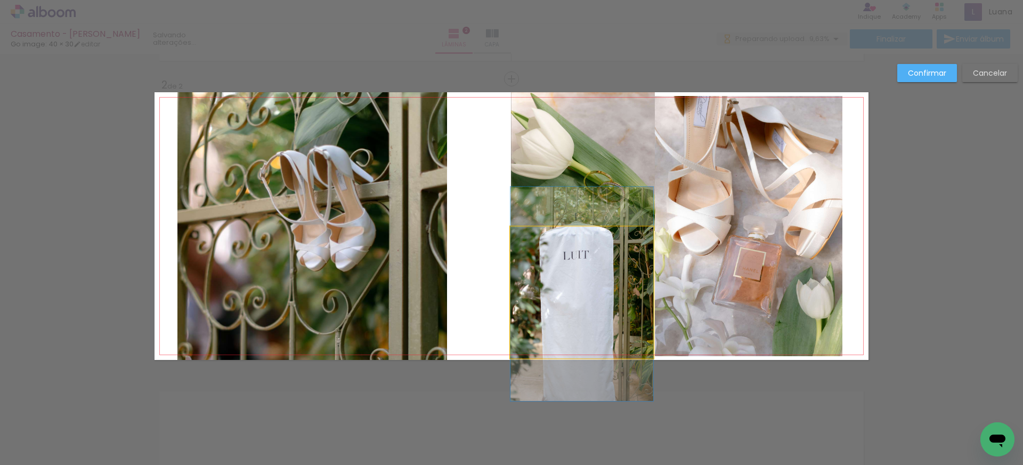
drag, startPoint x: 547, startPoint y: 257, endPoint x: 527, endPoint y: 269, distance: 23.9
click at [547, 257] on quentale-photo at bounding box center [582, 293] width 143 height 132
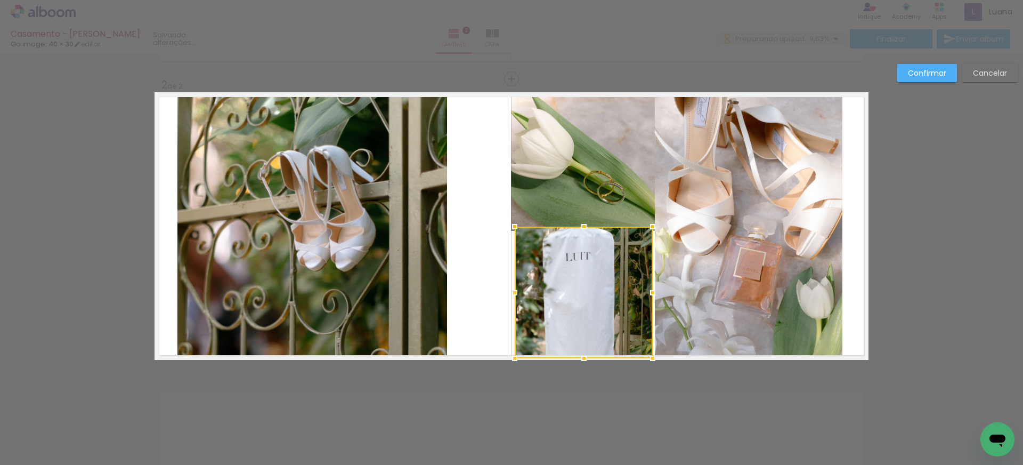
click at [514, 291] on div at bounding box center [514, 292] width 21 height 21
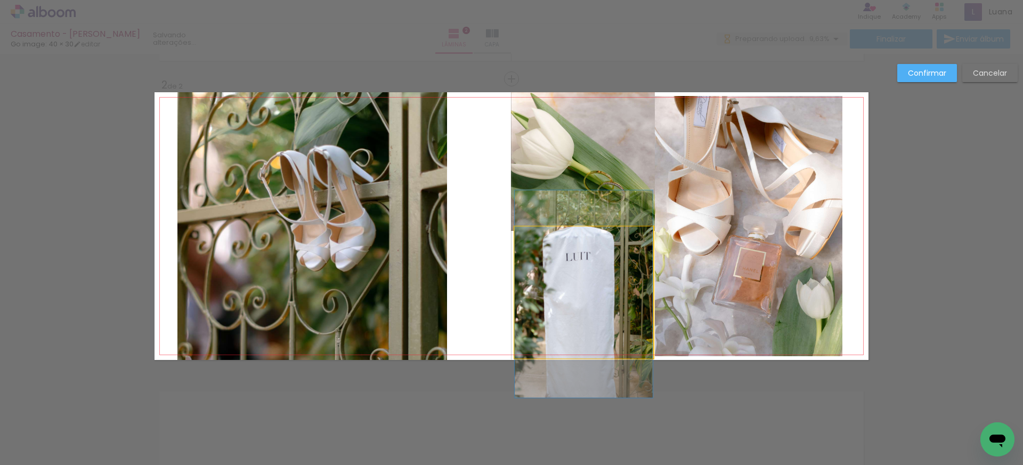
click at [590, 280] on quentale-photo at bounding box center [584, 293] width 138 height 132
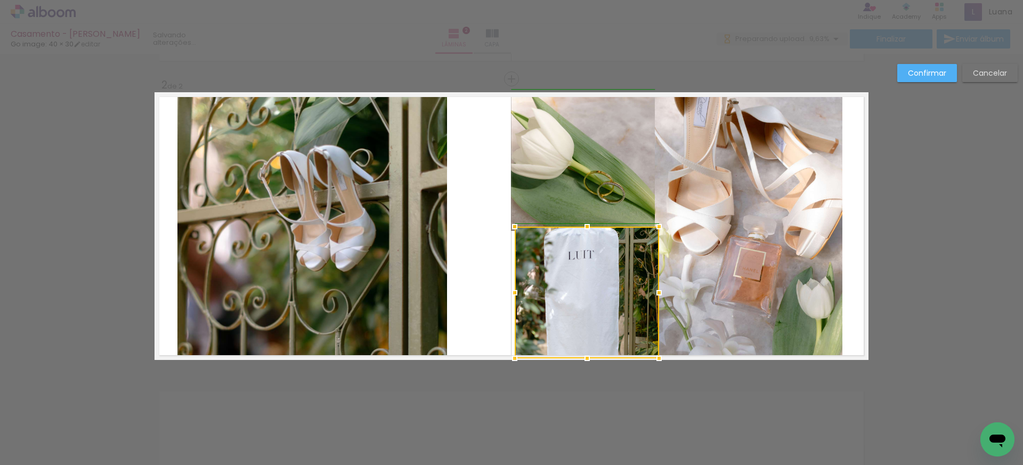
click at [656, 293] on div at bounding box center [659, 292] width 21 height 21
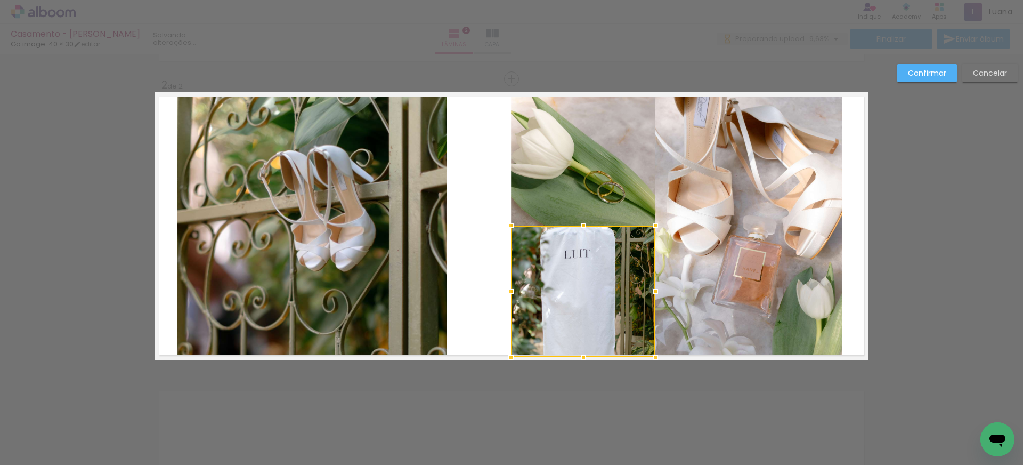
click at [607, 298] on div at bounding box center [583, 291] width 144 height 132
click at [505, 291] on div at bounding box center [510, 291] width 21 height 21
click at [611, 182] on quentale-photo at bounding box center [583, 161] width 144 height 139
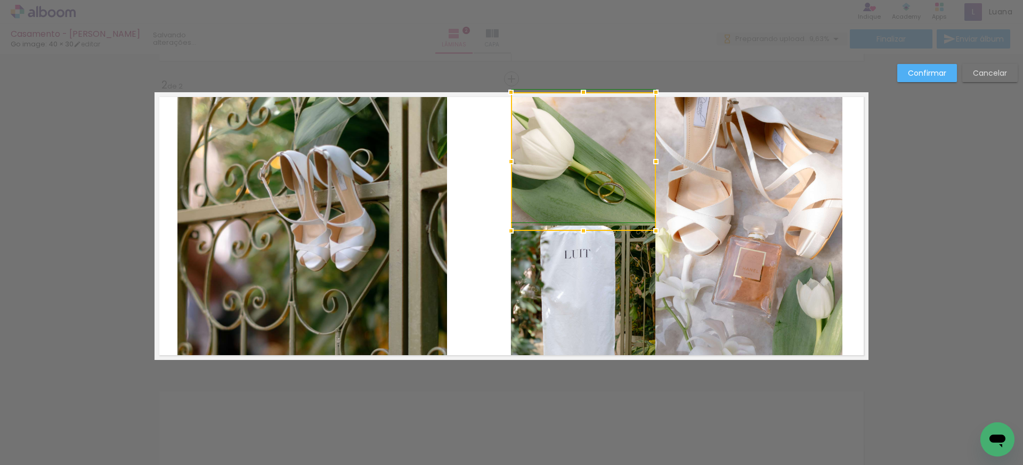
click at [656, 160] on div at bounding box center [655, 161] width 21 height 21
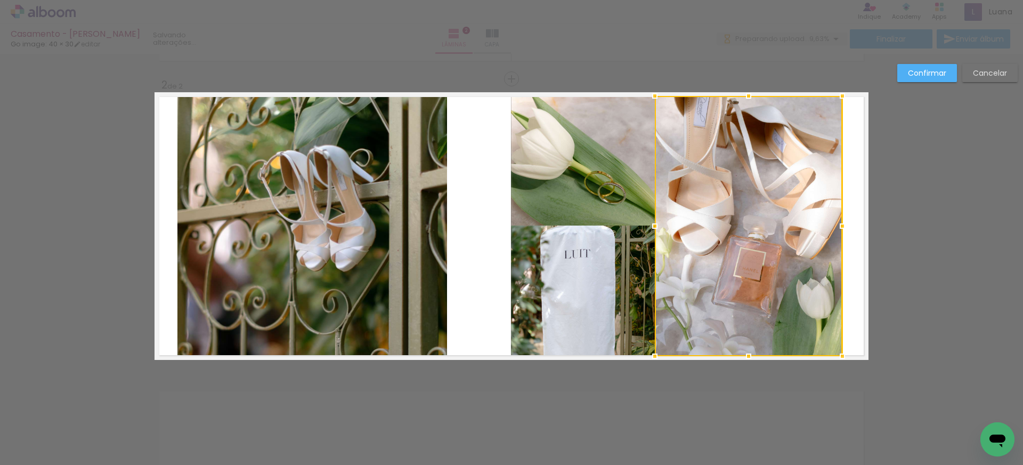
click at [501, 192] on quentale-layouter at bounding box center [512, 226] width 714 height 268
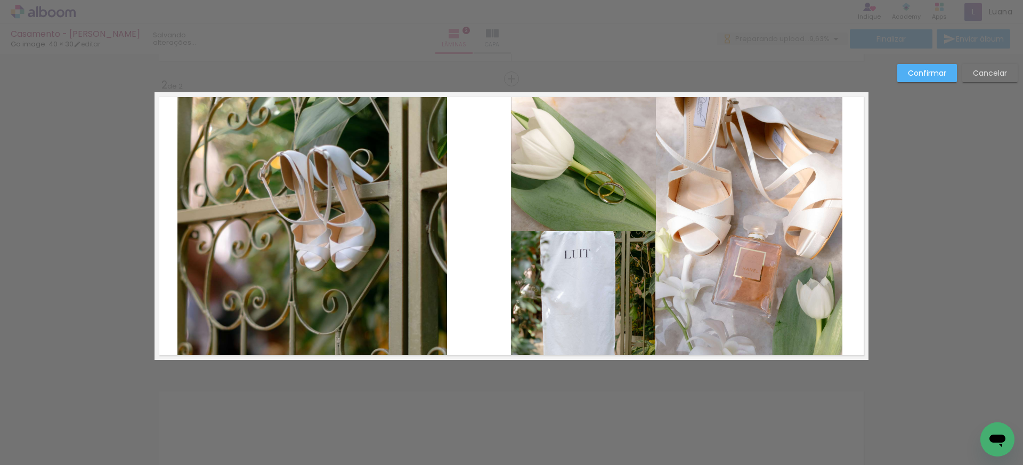
click at [595, 184] on quentale-photo at bounding box center [583, 161] width 145 height 139
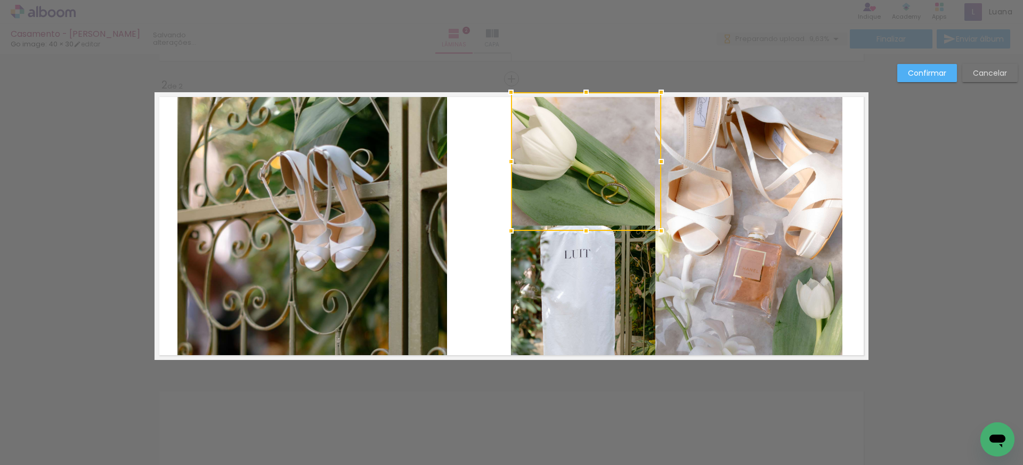
drag, startPoint x: 656, startPoint y: 161, endPoint x: 661, endPoint y: 160, distance: 5.4
click at [661, 160] on div at bounding box center [661, 161] width 21 height 21
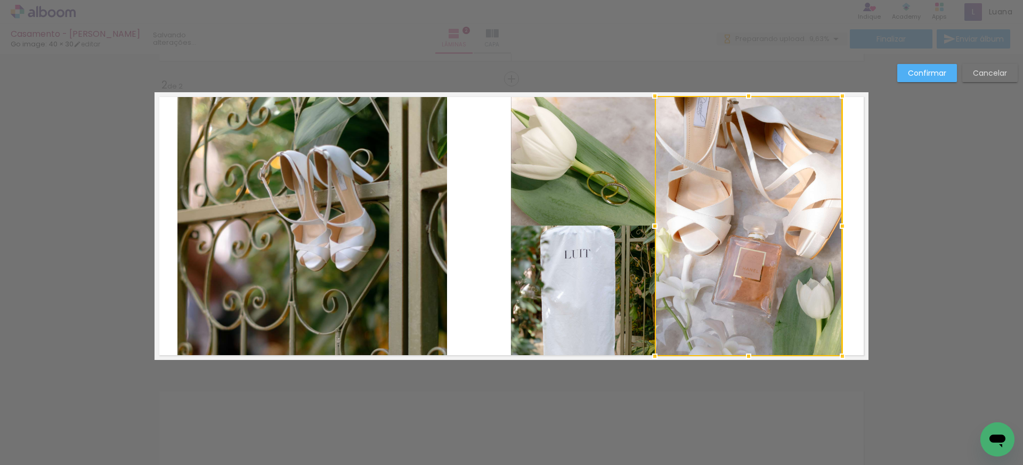
click at [629, 286] on quentale-photo at bounding box center [583, 291] width 144 height 132
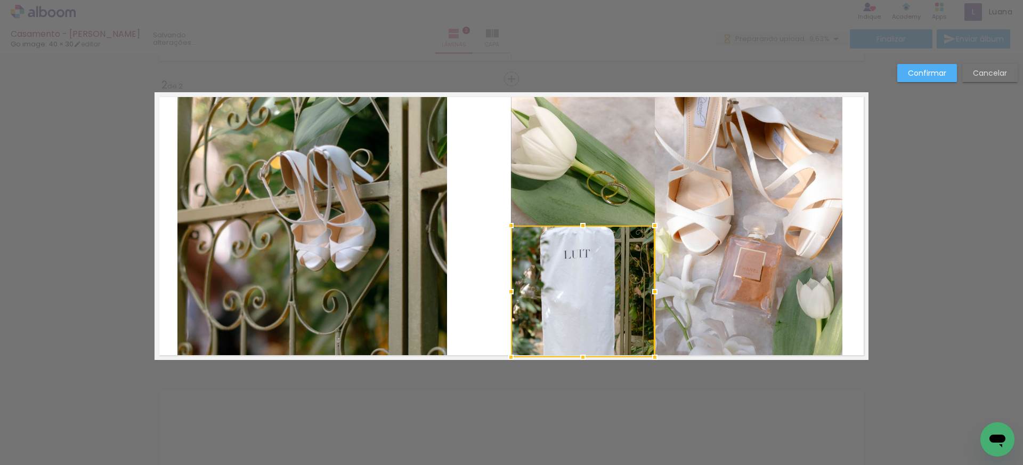
click at [655, 292] on div at bounding box center [654, 291] width 21 height 21
click at [467, 295] on quentale-layouter at bounding box center [512, 226] width 714 height 268
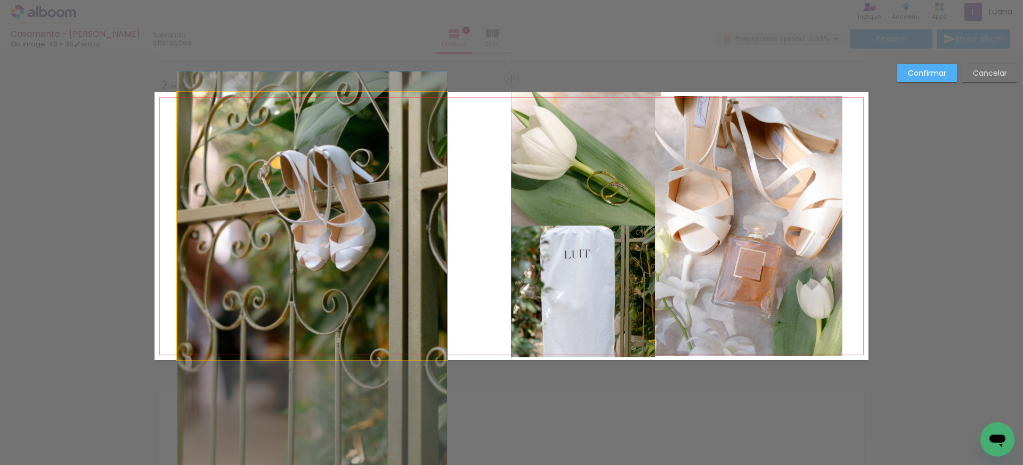
click at [289, 228] on quentale-photo at bounding box center [312, 226] width 270 height 268
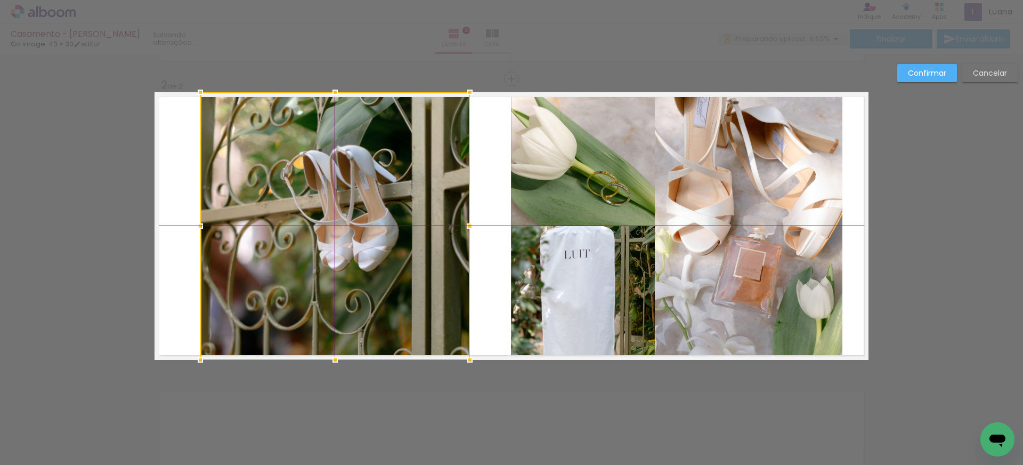
drag, startPoint x: 300, startPoint y: 224, endPoint x: 323, endPoint y: 225, distance: 23.5
click at [323, 225] on div at bounding box center [335, 226] width 270 height 268
click at [0, 0] on slot "Confirmar" at bounding box center [0, 0] width 0 height 0
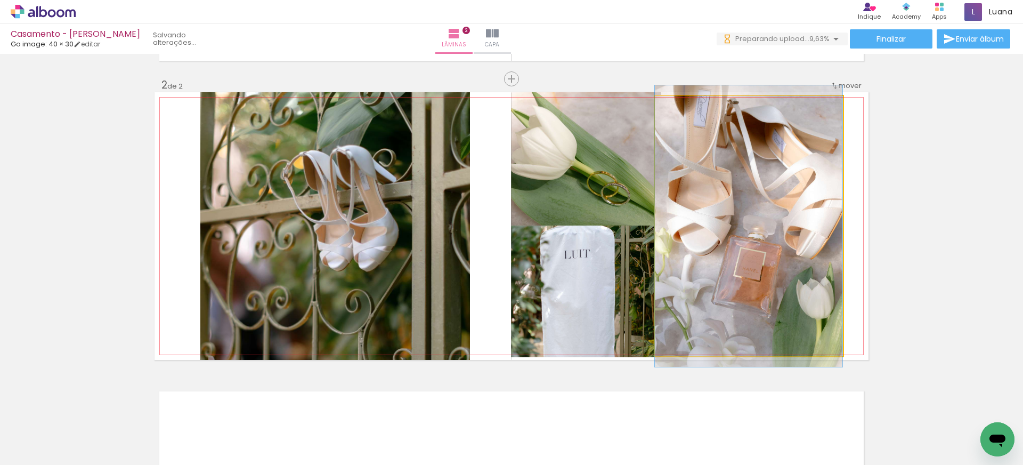
click at [787, 213] on quentale-photo at bounding box center [749, 226] width 188 height 260
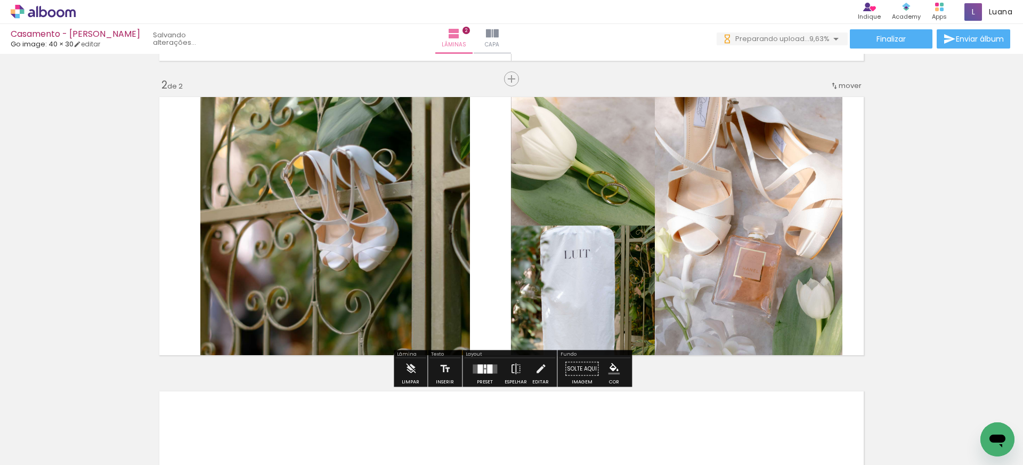
click at [837, 216] on quentale-photo at bounding box center [749, 226] width 188 height 260
click at [823, 217] on quentale-photo at bounding box center [749, 226] width 188 height 260
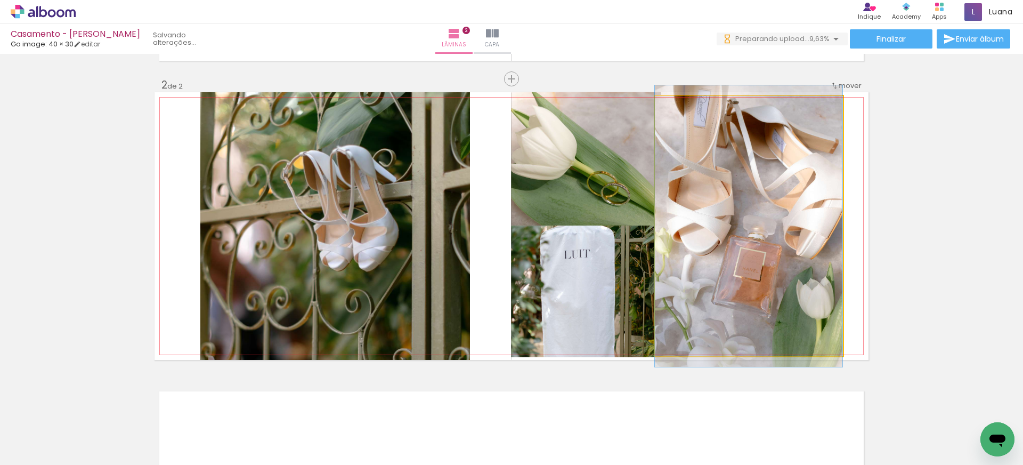
click at [823, 217] on quentale-photo at bounding box center [749, 226] width 188 height 260
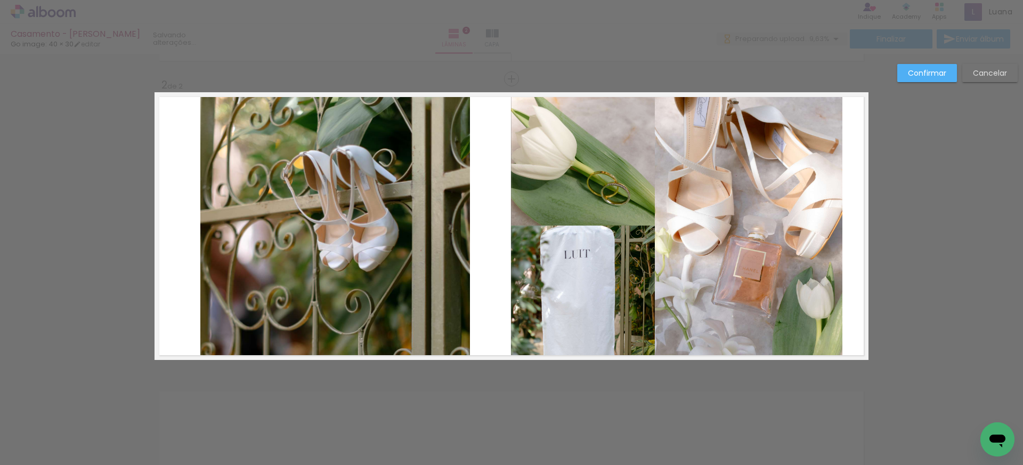
click at [841, 216] on quentale-photo at bounding box center [749, 226] width 188 height 260
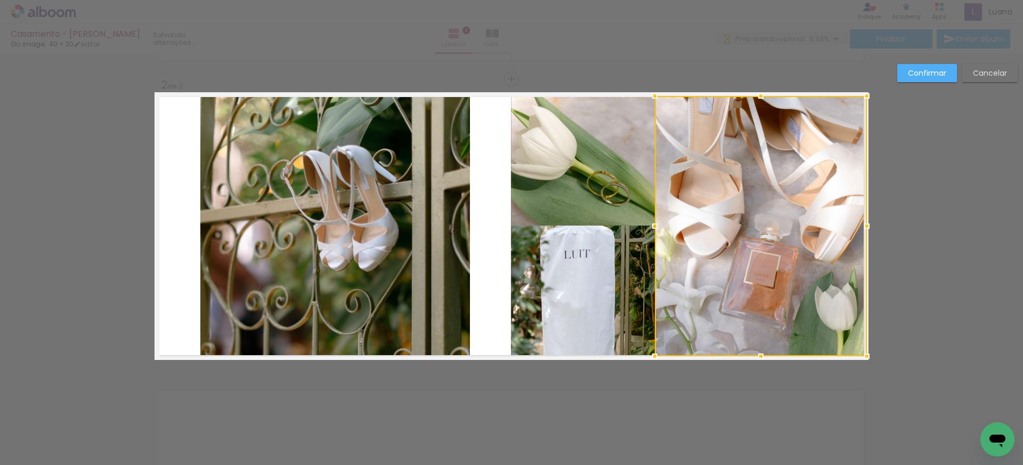
drag, startPoint x: 845, startPoint y: 224, endPoint x: 871, endPoint y: 224, distance: 26.1
click at [871, 224] on div at bounding box center [866, 225] width 21 height 21
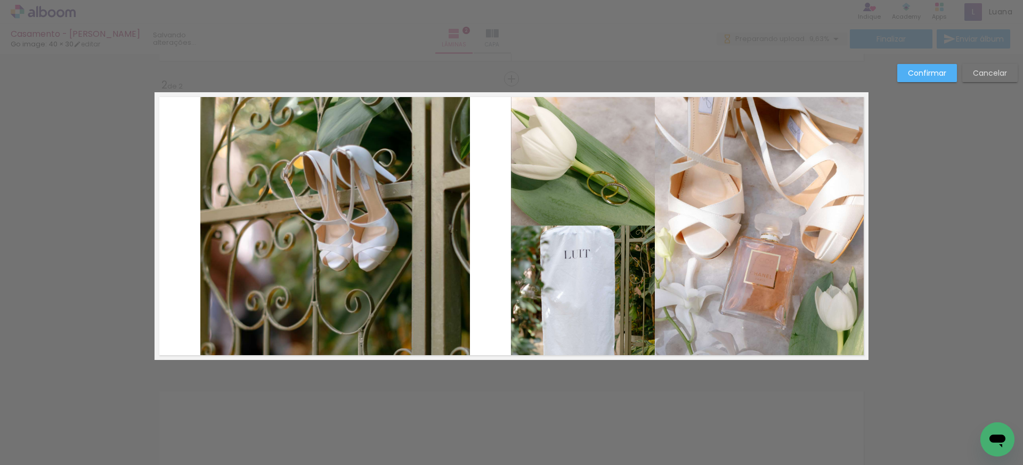
click at [908, 214] on div "Confirmar Cancelar" at bounding box center [511, 221] width 1023 height 908
click at [0, 0] on slot "Confirmar" at bounding box center [0, 0] width 0 height 0
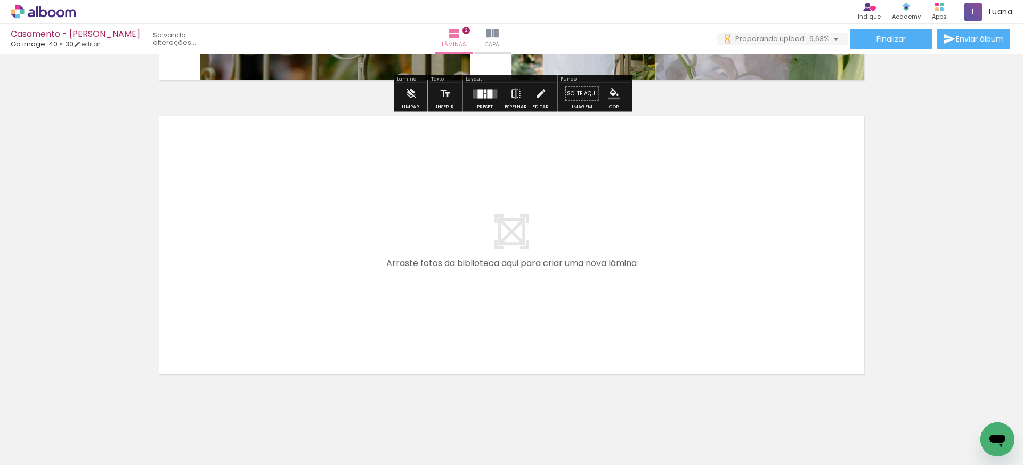
scroll to position [580, 0]
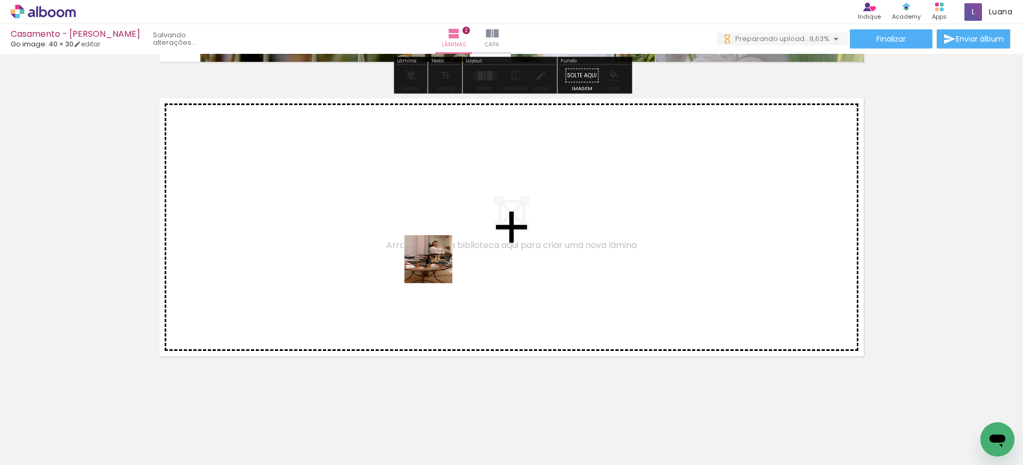
drag, startPoint x: 589, startPoint y: 438, endPoint x: 436, endPoint y: 267, distance: 228.7
click at [436, 267] on quentale-workspace at bounding box center [511, 232] width 1023 height 465
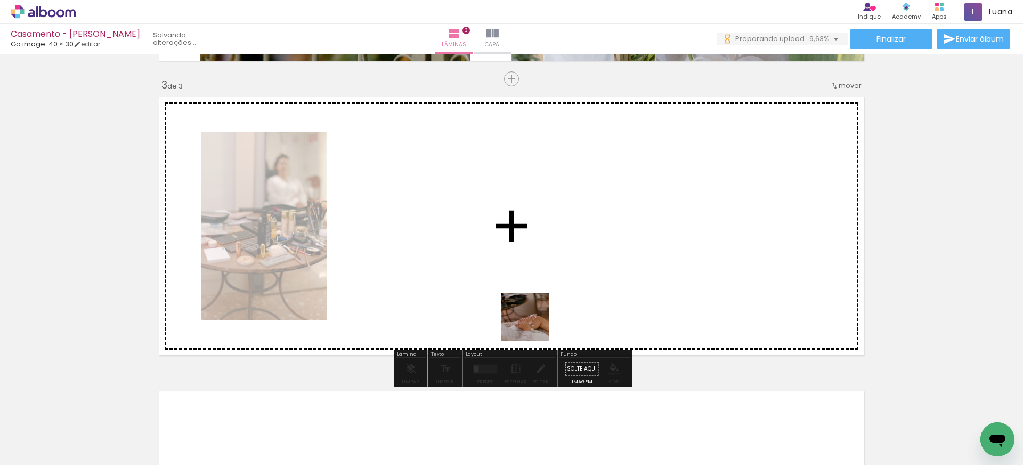
click at [399, 234] on quentale-workspace at bounding box center [511, 232] width 1023 height 465
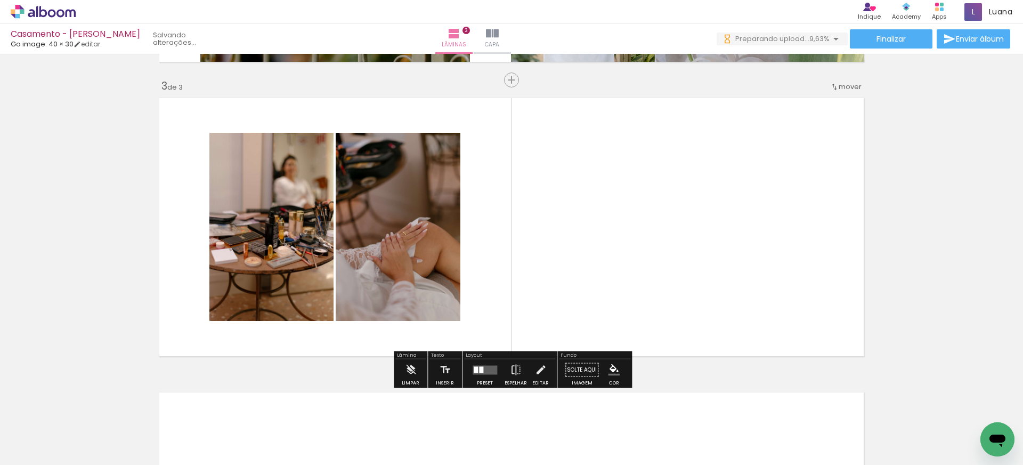
drag, startPoint x: 706, startPoint y: 425, endPoint x: 594, endPoint y: 276, distance: 186.4
click at [598, 276] on quentale-workspace at bounding box center [511, 232] width 1023 height 465
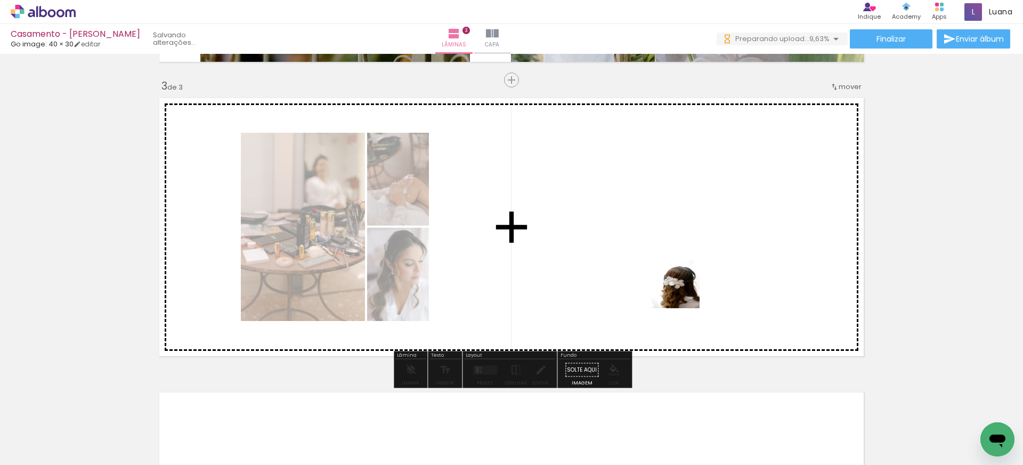
drag, startPoint x: 777, startPoint y: 440, endPoint x: 843, endPoint y: 433, distance: 65.9
click at [683, 292] on quentale-workspace at bounding box center [511, 232] width 1023 height 465
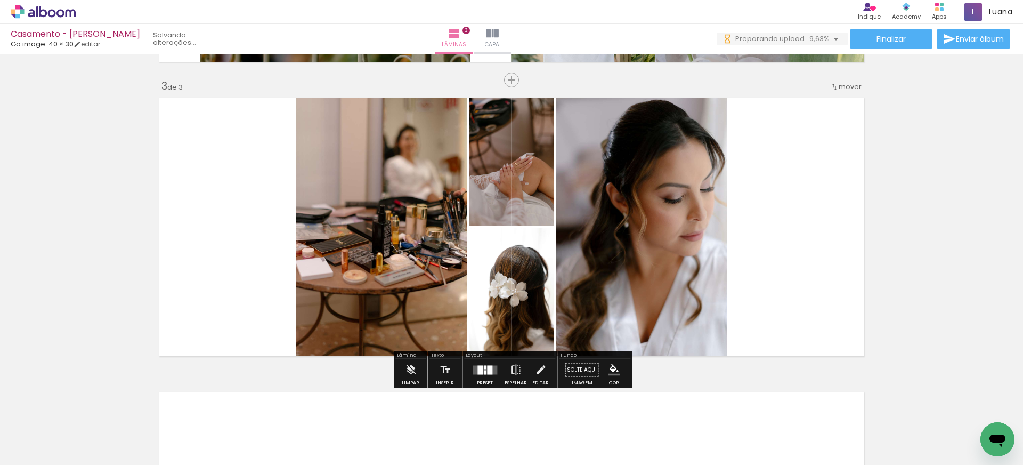
drag, startPoint x: 837, startPoint y: 435, endPoint x: 769, endPoint y: 304, distance: 148.0
click at [763, 286] on quentale-workspace at bounding box center [511, 232] width 1023 height 465
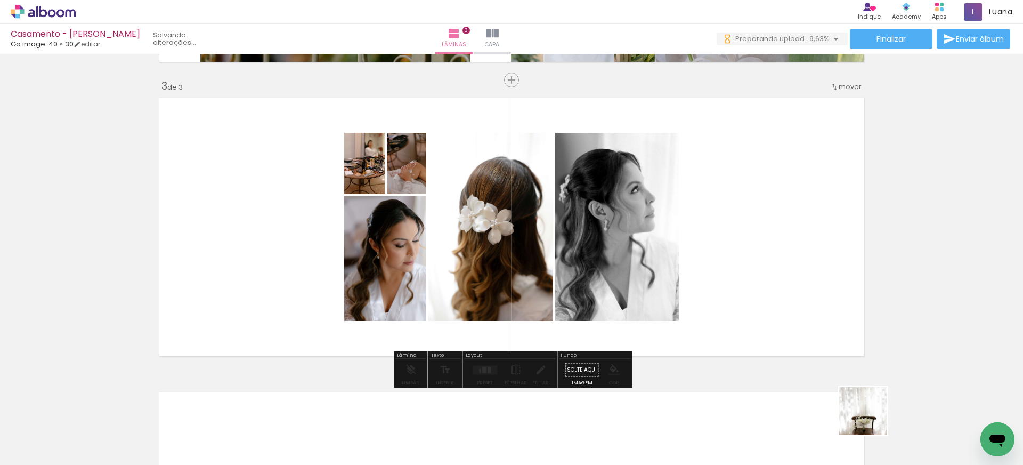
drag, startPoint x: 890, startPoint y: 435, endPoint x: 686, endPoint y: 267, distance: 264.3
click at [686, 267] on quentale-workspace at bounding box center [511, 232] width 1023 height 465
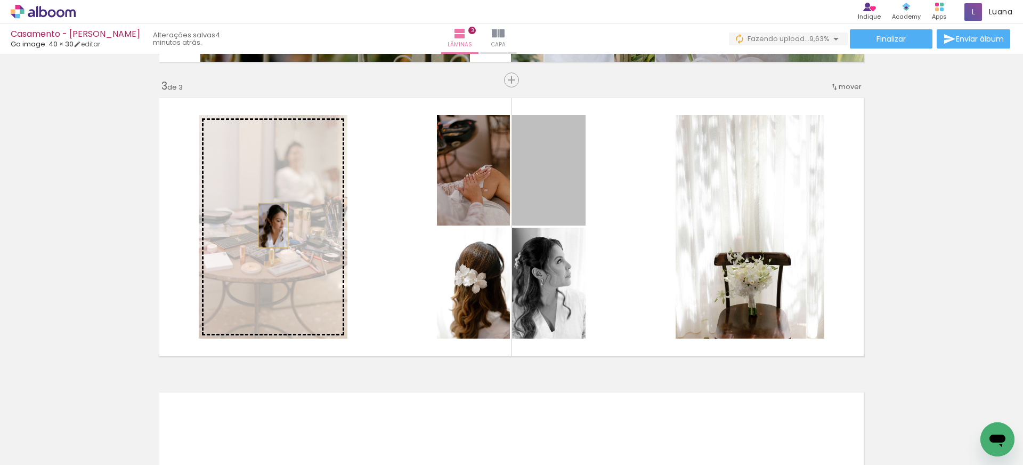
drag, startPoint x: 556, startPoint y: 195, endPoint x: 273, endPoint y: 225, distance: 284.7
click at [0, 0] on slot at bounding box center [0, 0] width 0 height 0
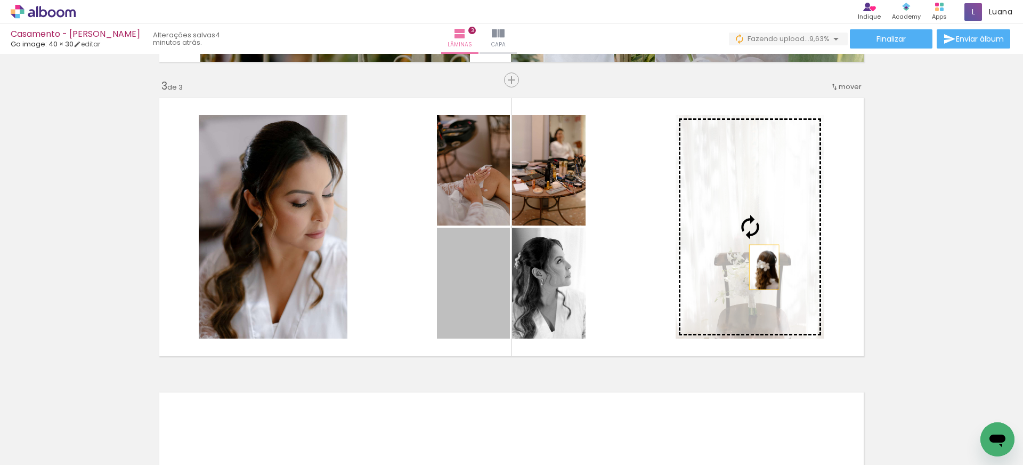
drag, startPoint x: 478, startPoint y: 294, endPoint x: 764, endPoint y: 267, distance: 288.0
click at [0, 0] on slot at bounding box center [0, 0] width 0 height 0
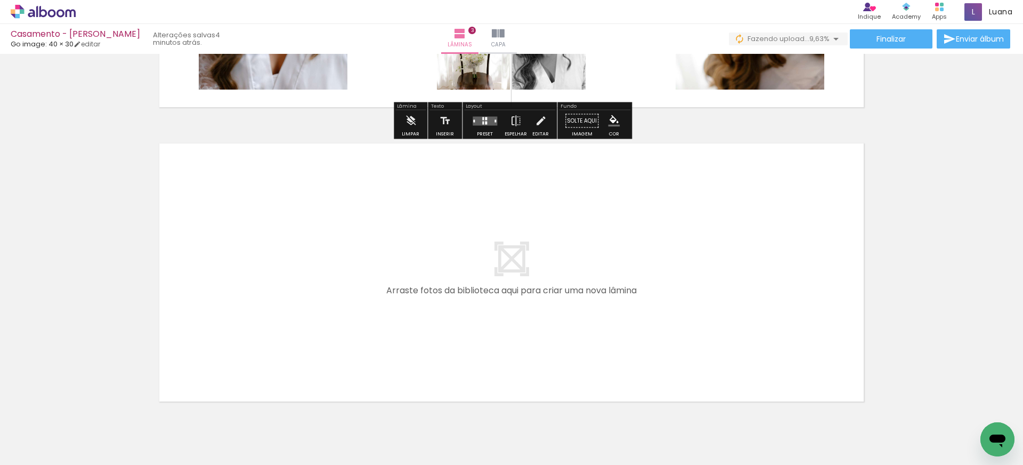
scroll to position [0, 532]
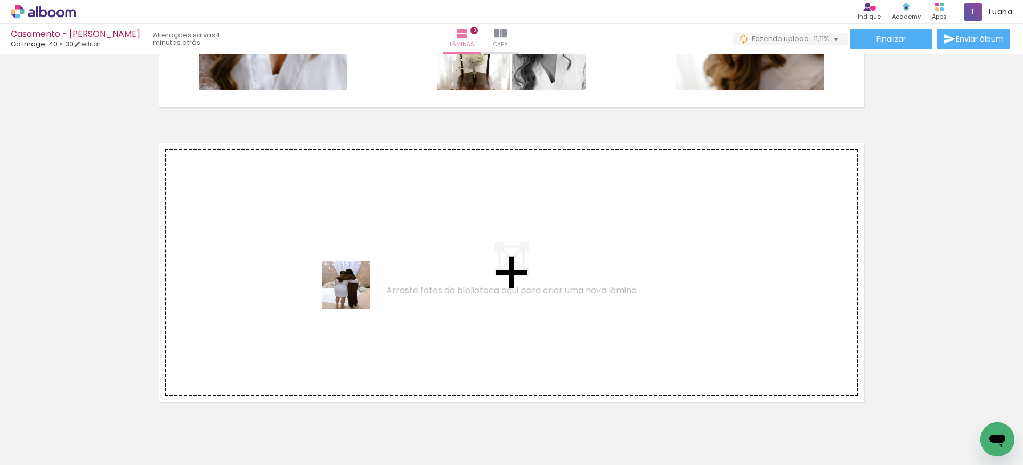
drag, startPoint x: 362, startPoint y: 322, endPoint x: 472, endPoint y: 422, distance: 148.3
click at [353, 281] on quentale-workspace at bounding box center [511, 232] width 1023 height 465
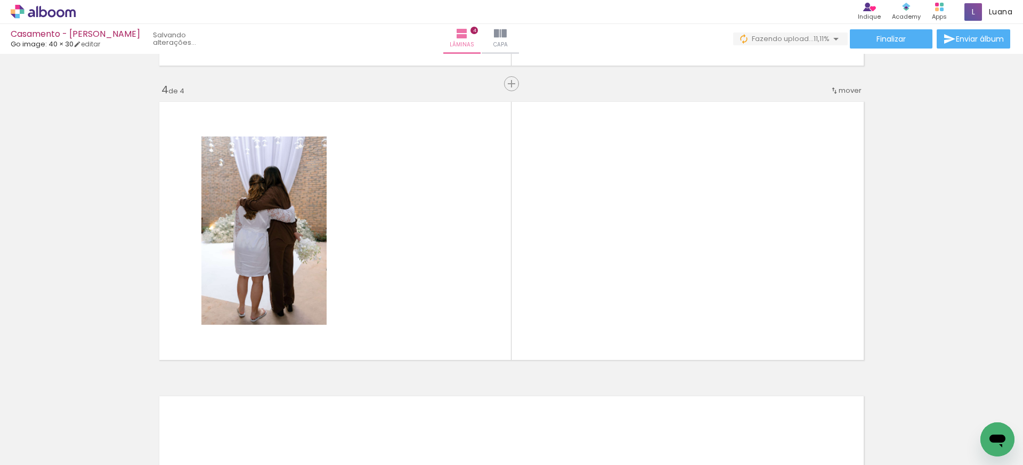
scroll to position [875, 0]
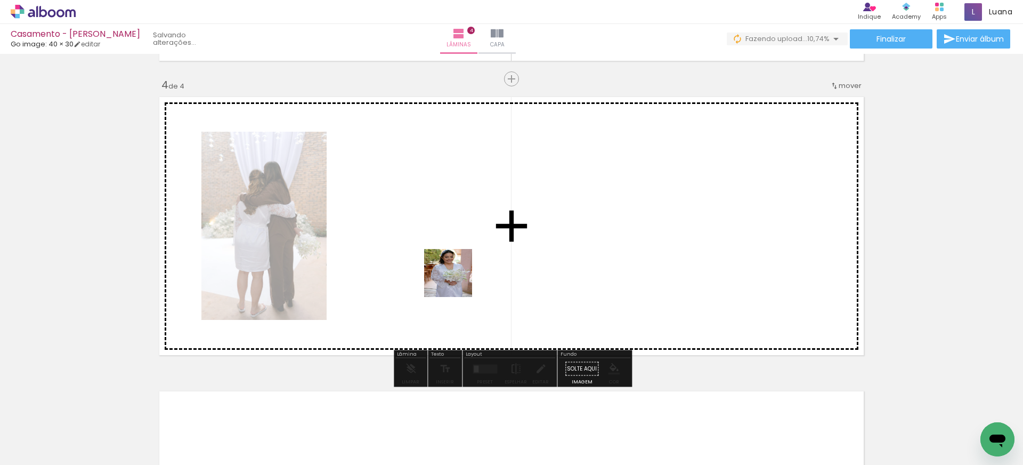
drag, startPoint x: 480, startPoint y: 429, endPoint x: 484, endPoint y: 334, distance: 95.5
click at [457, 281] on quentale-workspace at bounding box center [511, 232] width 1023 height 465
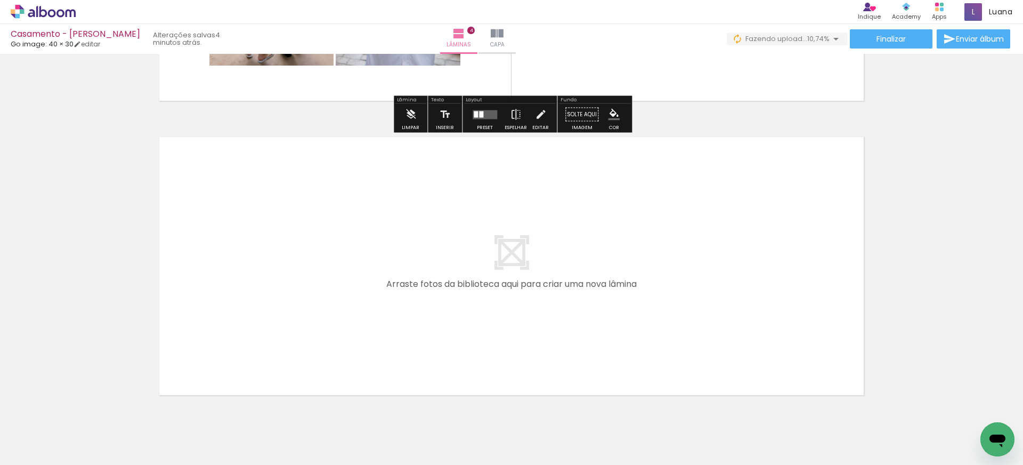
scroll to position [1138, 0]
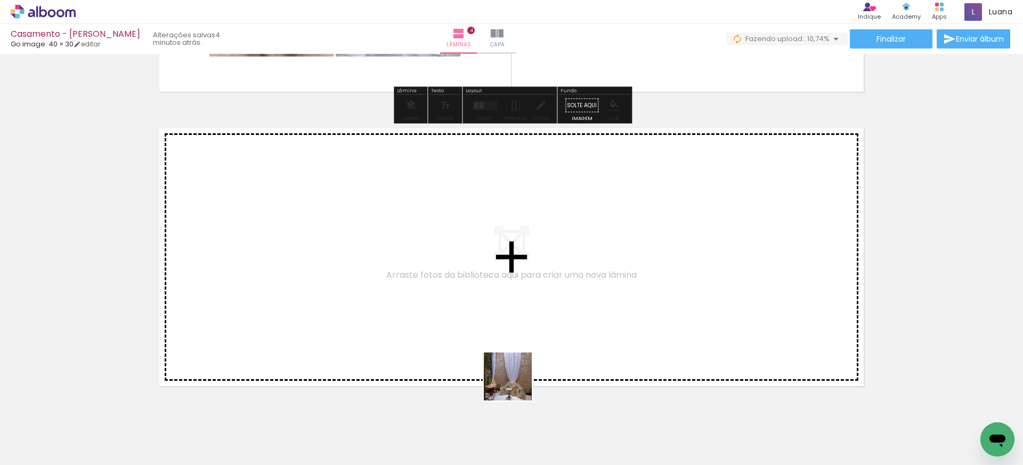
drag, startPoint x: 533, startPoint y: 442, endPoint x: 579, endPoint y: 427, distance: 48.4
click at [488, 329] on quentale-workspace at bounding box center [511, 232] width 1023 height 465
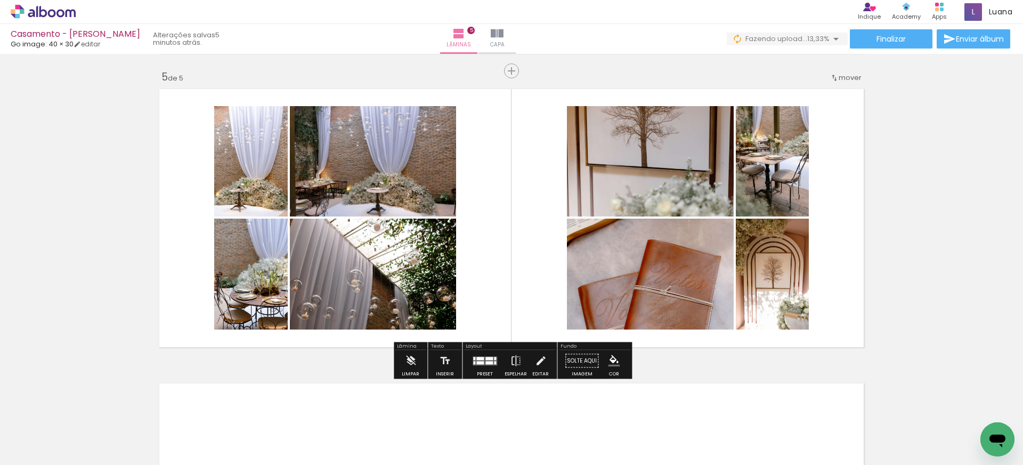
scroll to position [0, 532]
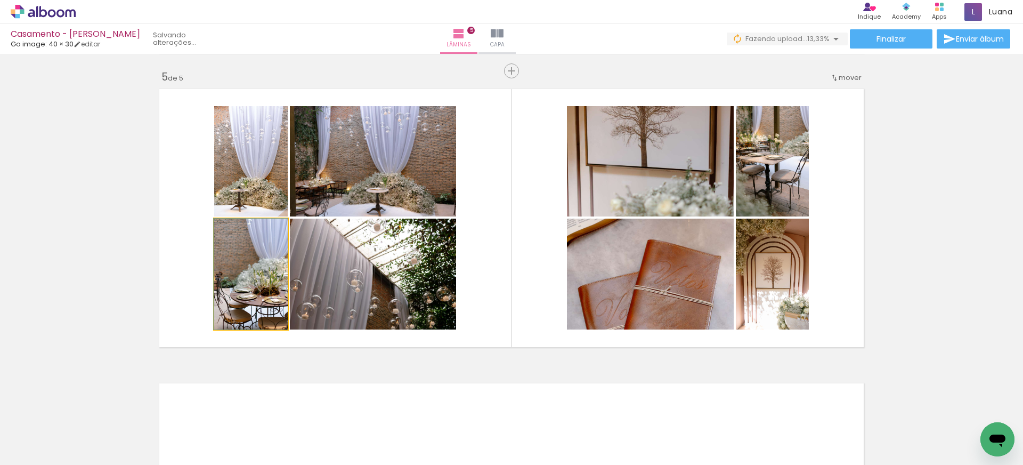
click at [261, 295] on quentale-photo at bounding box center [251, 274] width 74 height 111
drag, startPoint x: 263, startPoint y: 293, endPoint x: 246, endPoint y: 293, distance: 16.5
click at [246, 292] on div at bounding box center [251, 274] width 74 height 111
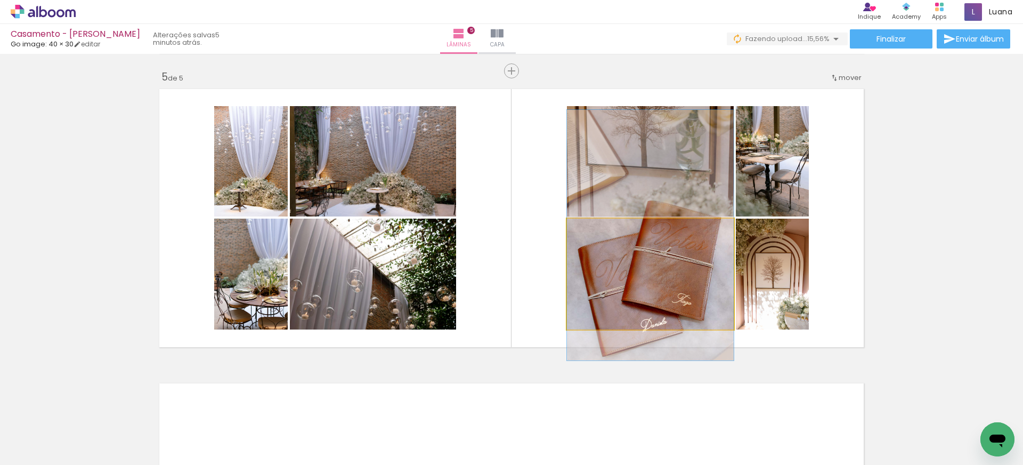
drag, startPoint x: 672, startPoint y: 279, endPoint x: 675, endPoint y: 240, distance: 39.1
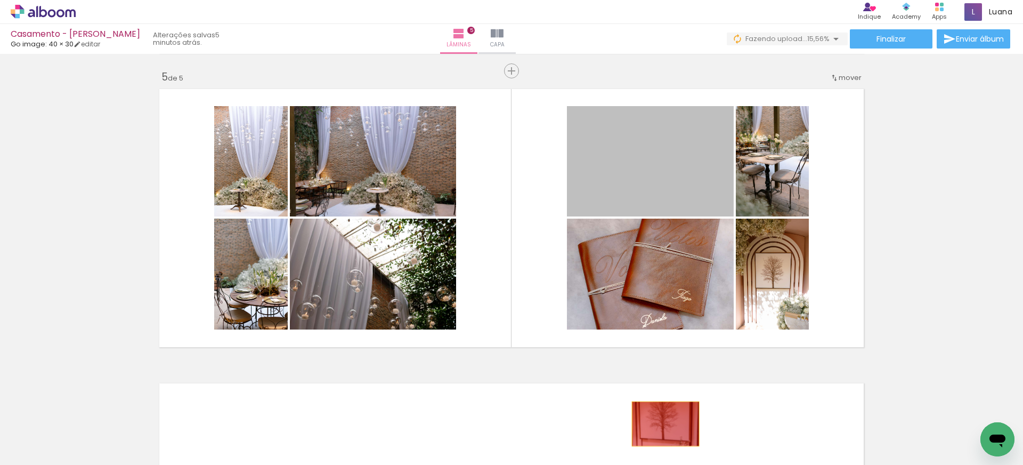
drag, startPoint x: 680, startPoint y: 184, endPoint x: 656, endPoint y: 385, distance: 202.9
click at [652, 459] on quentale-workspace at bounding box center [511, 232] width 1023 height 465
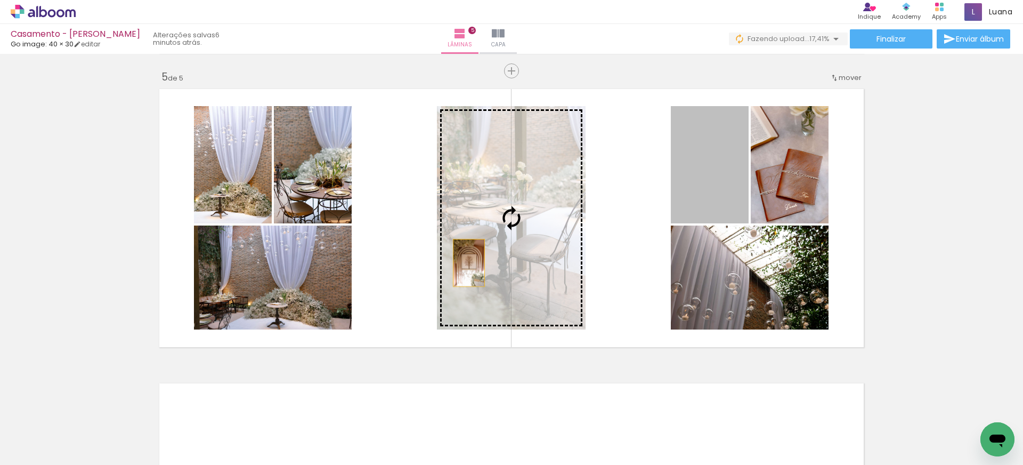
drag, startPoint x: 715, startPoint y: 183, endPoint x: 469, endPoint y: 263, distance: 258.9
click at [0, 0] on slot at bounding box center [0, 0] width 0 height 0
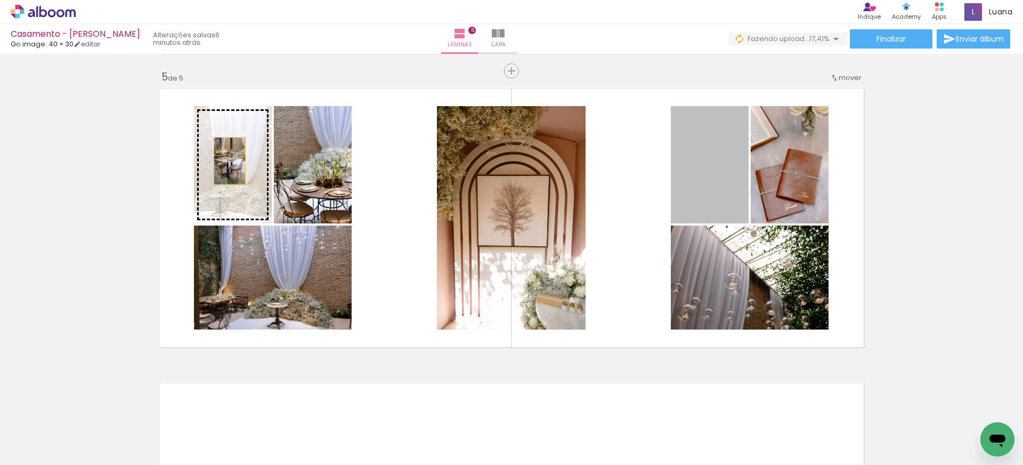
drag, startPoint x: 721, startPoint y: 165, endPoint x: 230, endPoint y: 161, distance: 491.4
click at [0, 0] on slot at bounding box center [0, 0] width 0 height 0
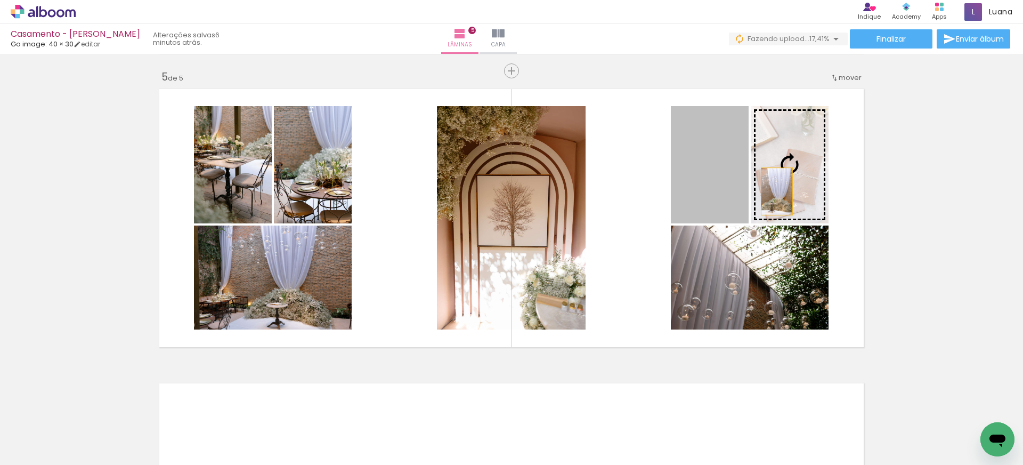
drag, startPoint x: 702, startPoint y: 194, endPoint x: 779, endPoint y: 191, distance: 76.8
click at [0, 0] on slot at bounding box center [0, 0] width 0 height 0
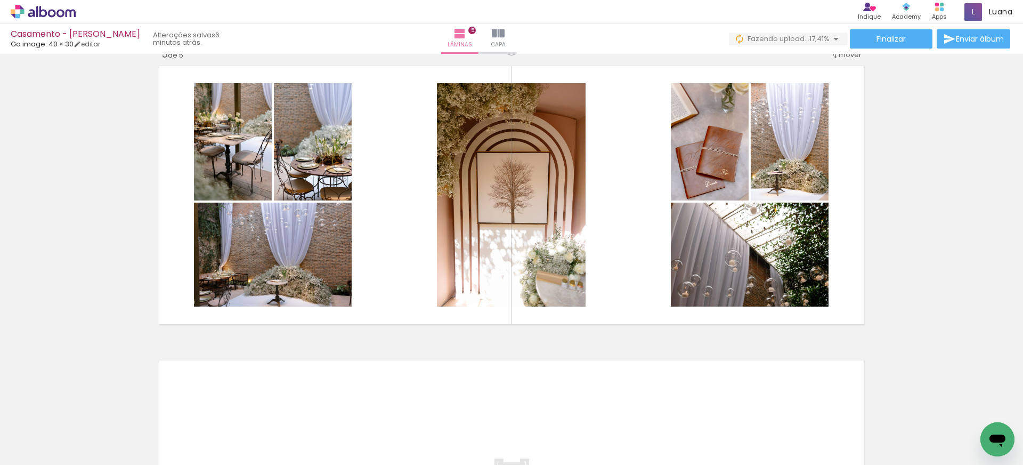
scroll to position [1200, 0]
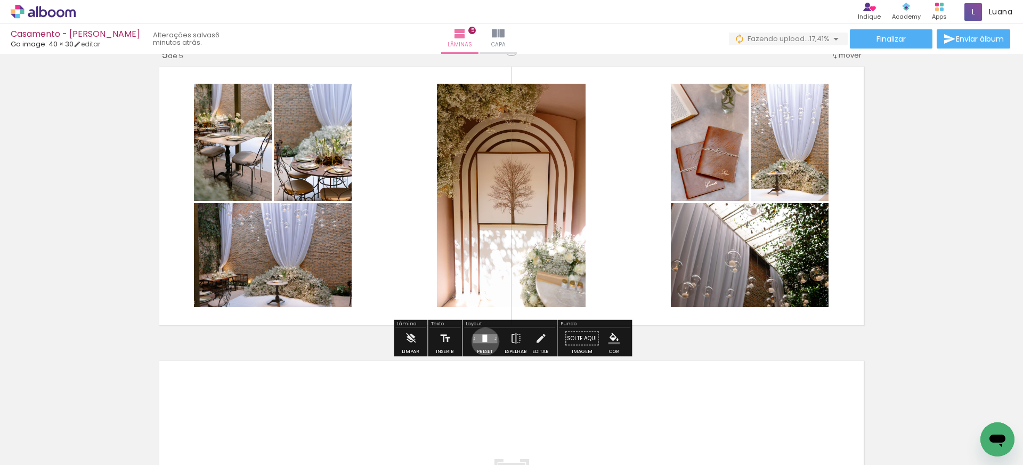
click at [483, 341] on div at bounding box center [484, 337] width 5 height 7
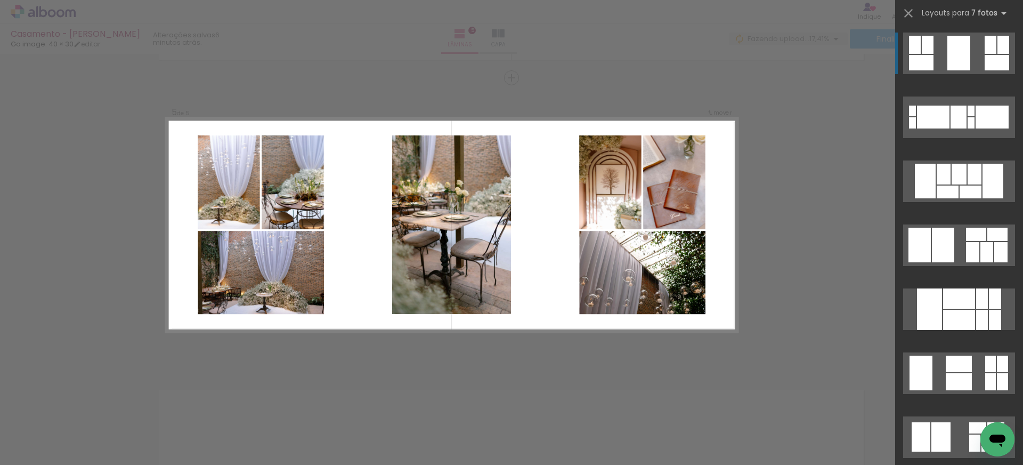
scroll to position [1169, 0]
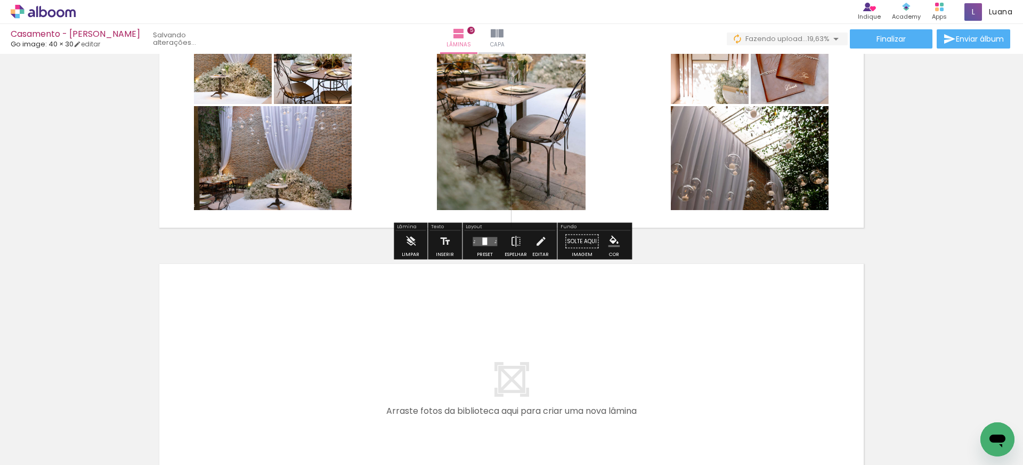
scroll to position [1299, 0]
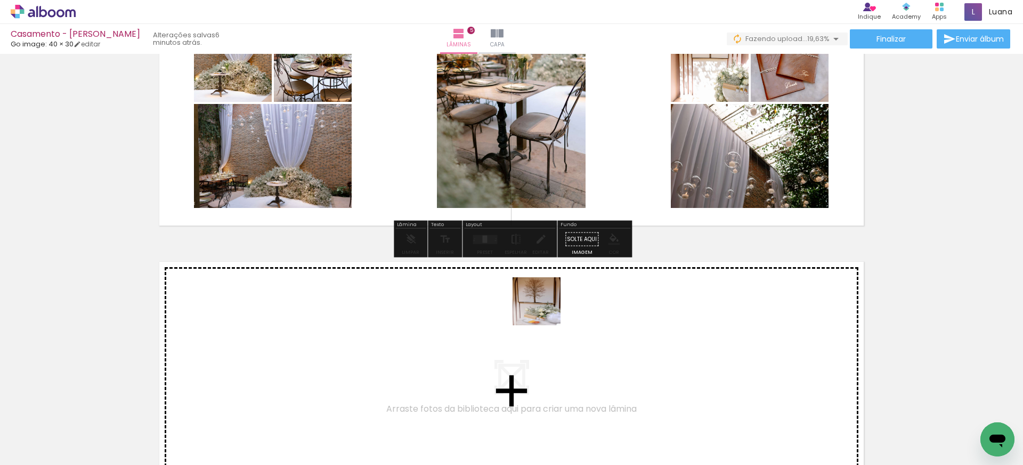
drag, startPoint x: 517, startPoint y: 441, endPoint x: 584, endPoint y: 167, distance: 281.4
click at [558, 148] on quentale-workspace at bounding box center [511, 232] width 1023 height 465
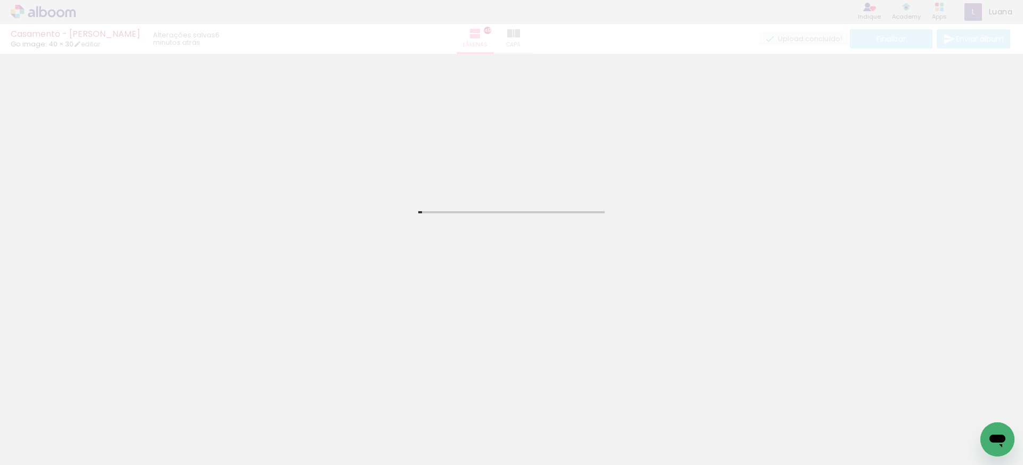
click at [171, 6] on div "Casamento - [PERSON_NAME] image: 40 × 30 editar 6 minutos atrás. Lâminas 49 Cap…" at bounding box center [511, 27] width 1023 height 54
